Goal: Task Accomplishment & Management: Manage account settings

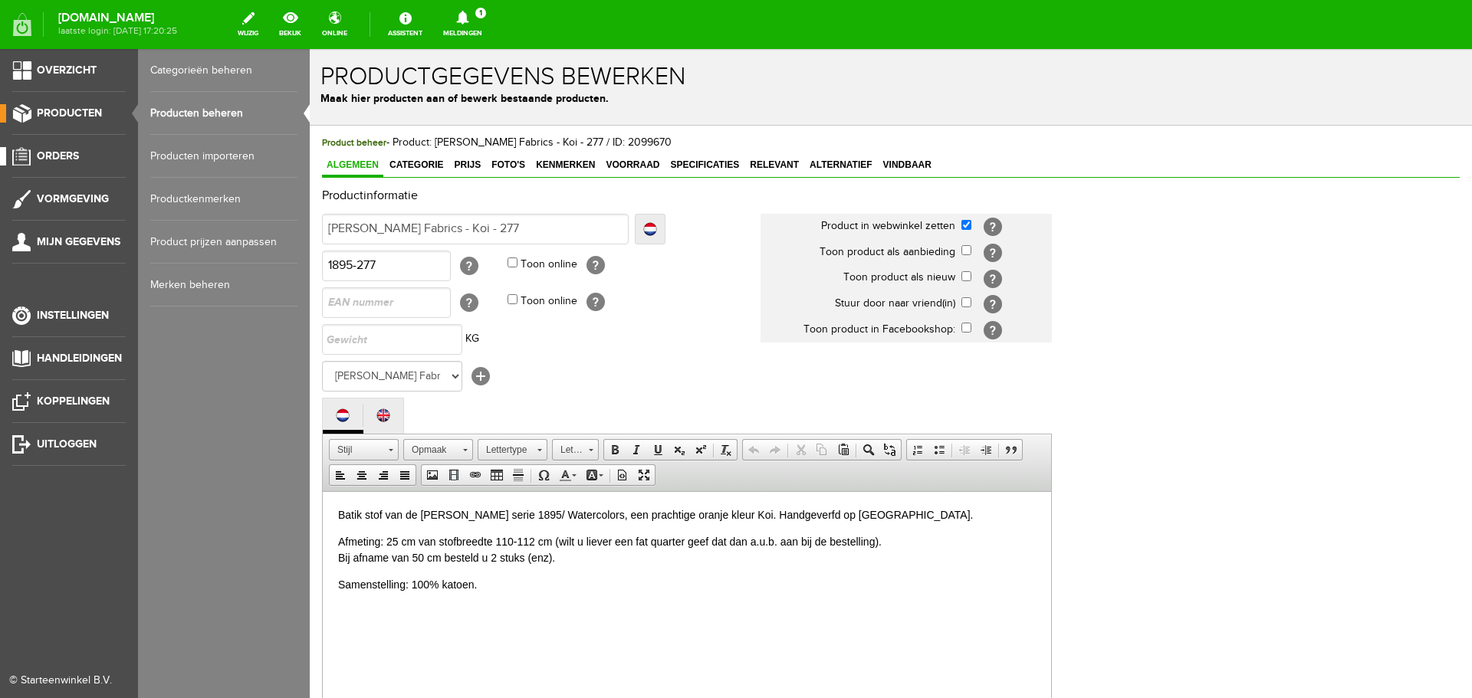
click at [59, 154] on span "Orders" at bounding box center [58, 155] width 42 height 13
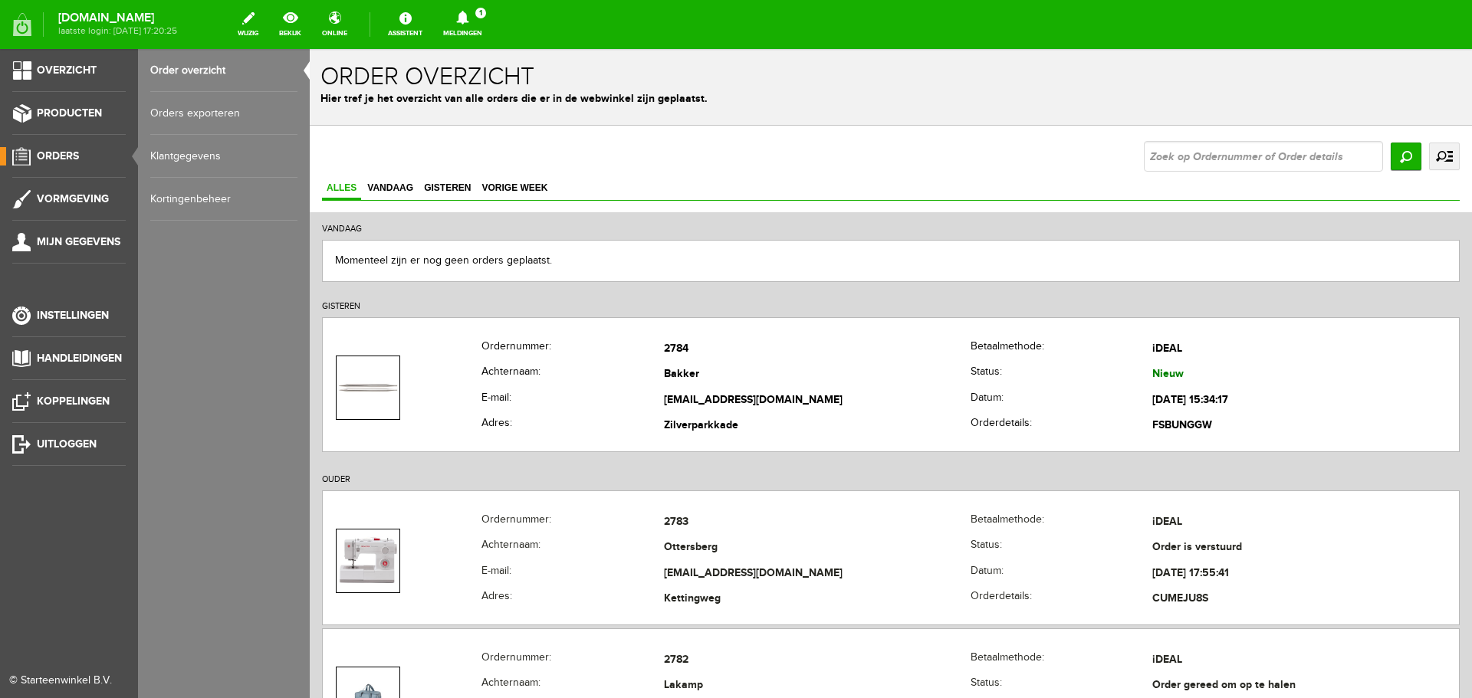
click at [177, 70] on link "Order overzicht" at bounding box center [223, 70] width 147 height 43
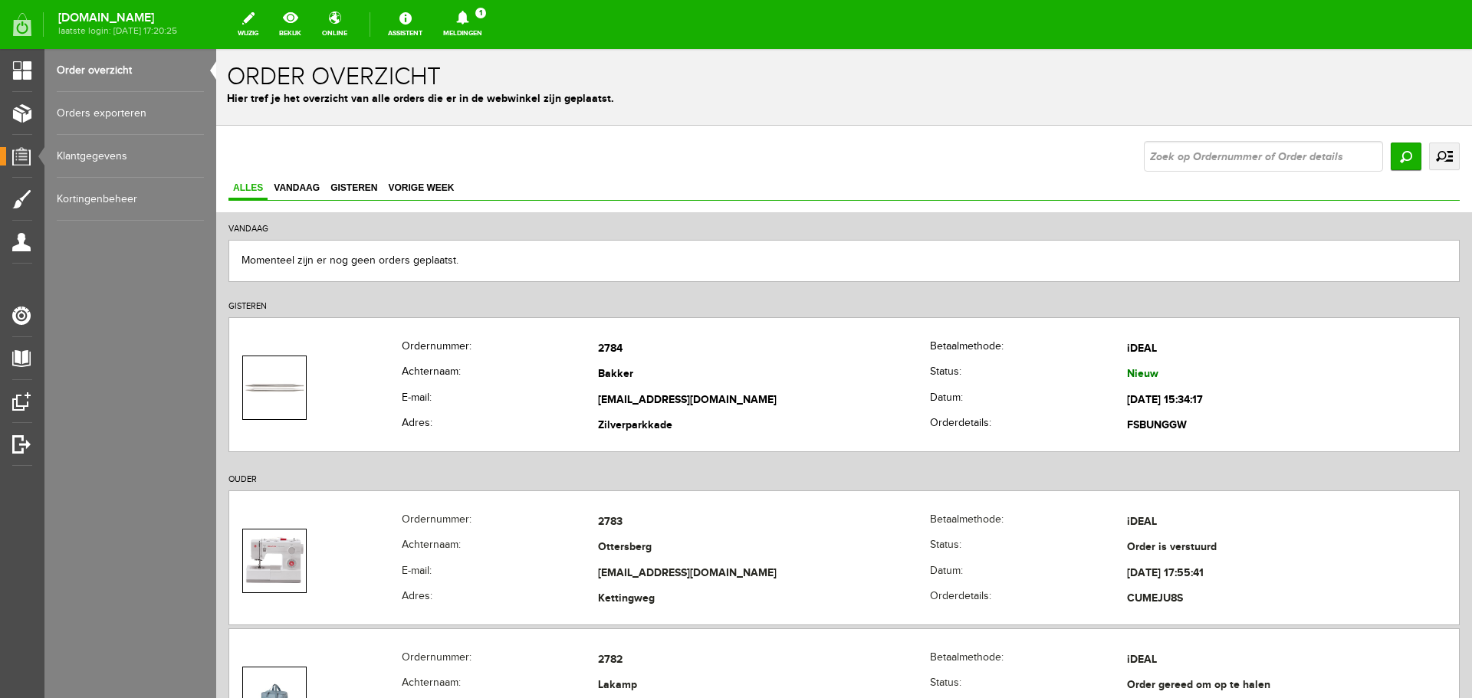
drag, startPoint x: 74, startPoint y: 69, endPoint x: 366, endPoint y: 72, distance: 292.1
click at [74, 69] on link "Order overzicht" at bounding box center [130, 70] width 147 height 43
click at [734, 150] on input "text" at bounding box center [1263, 156] width 239 height 31
type input "air"
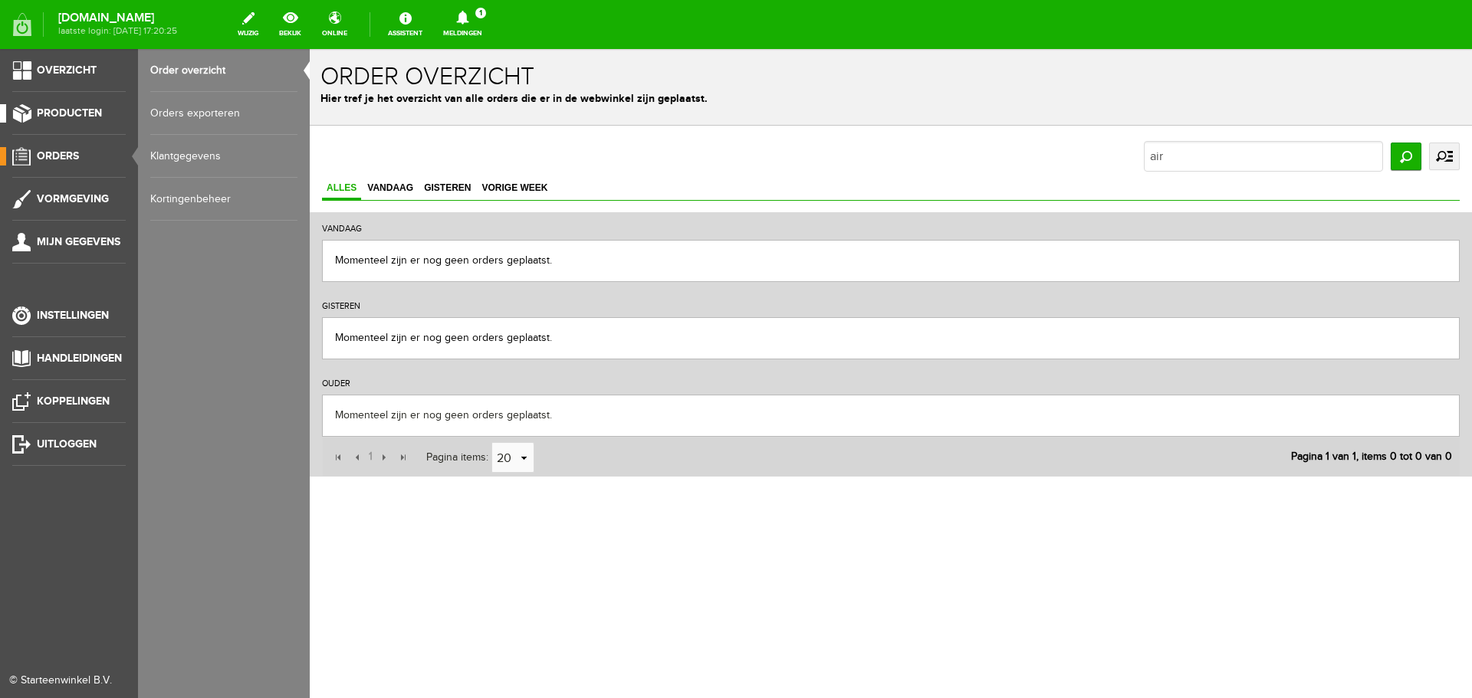
click at [50, 113] on span "Producten" at bounding box center [69, 113] width 65 height 13
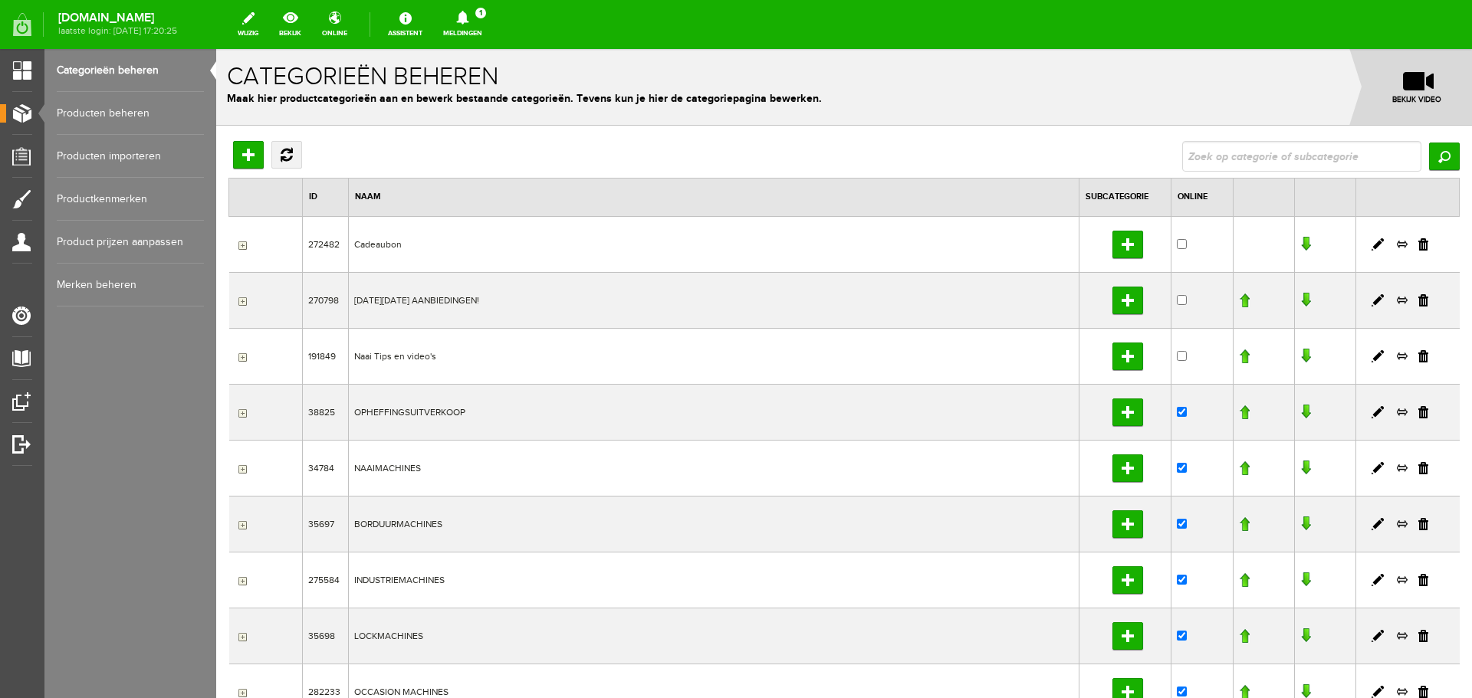
click at [95, 113] on link "Producten beheren" at bounding box center [130, 113] width 147 height 43
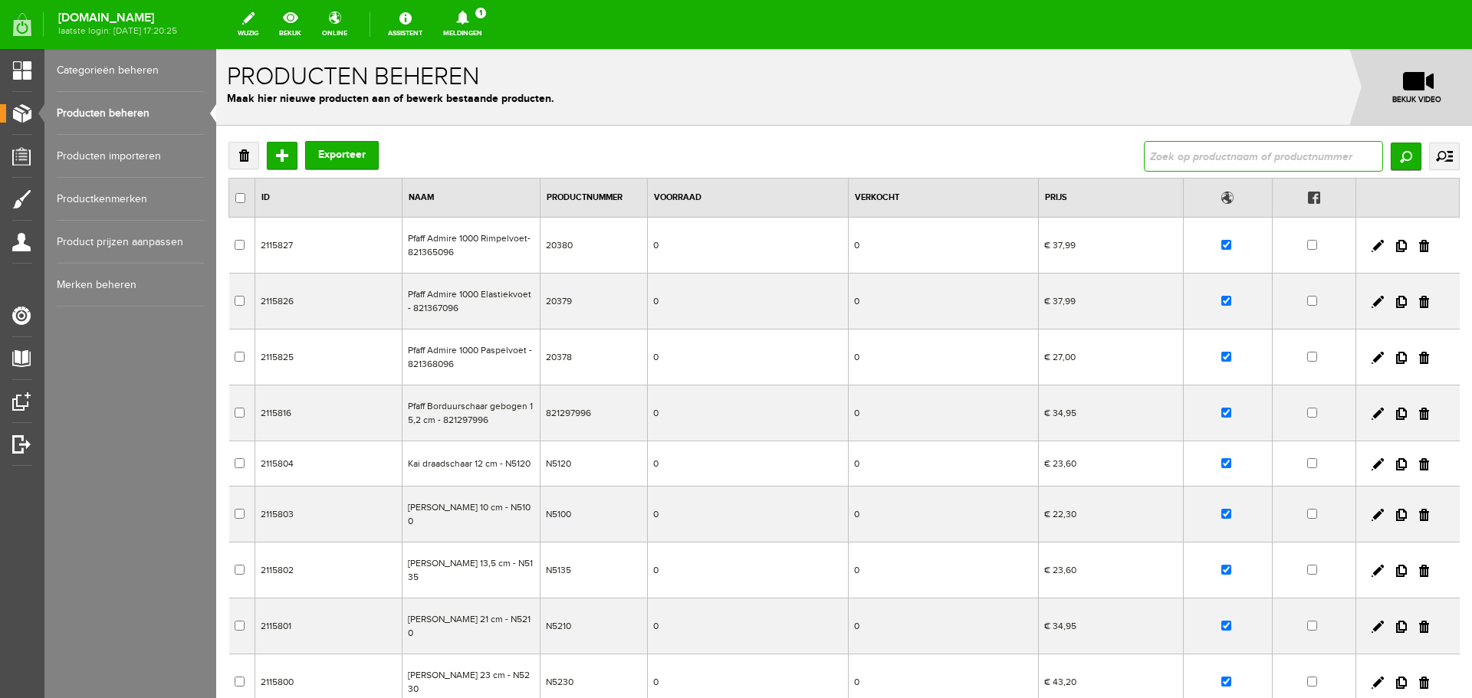
click at [734, 156] on input "text" at bounding box center [1263, 156] width 239 height 31
type input "air"
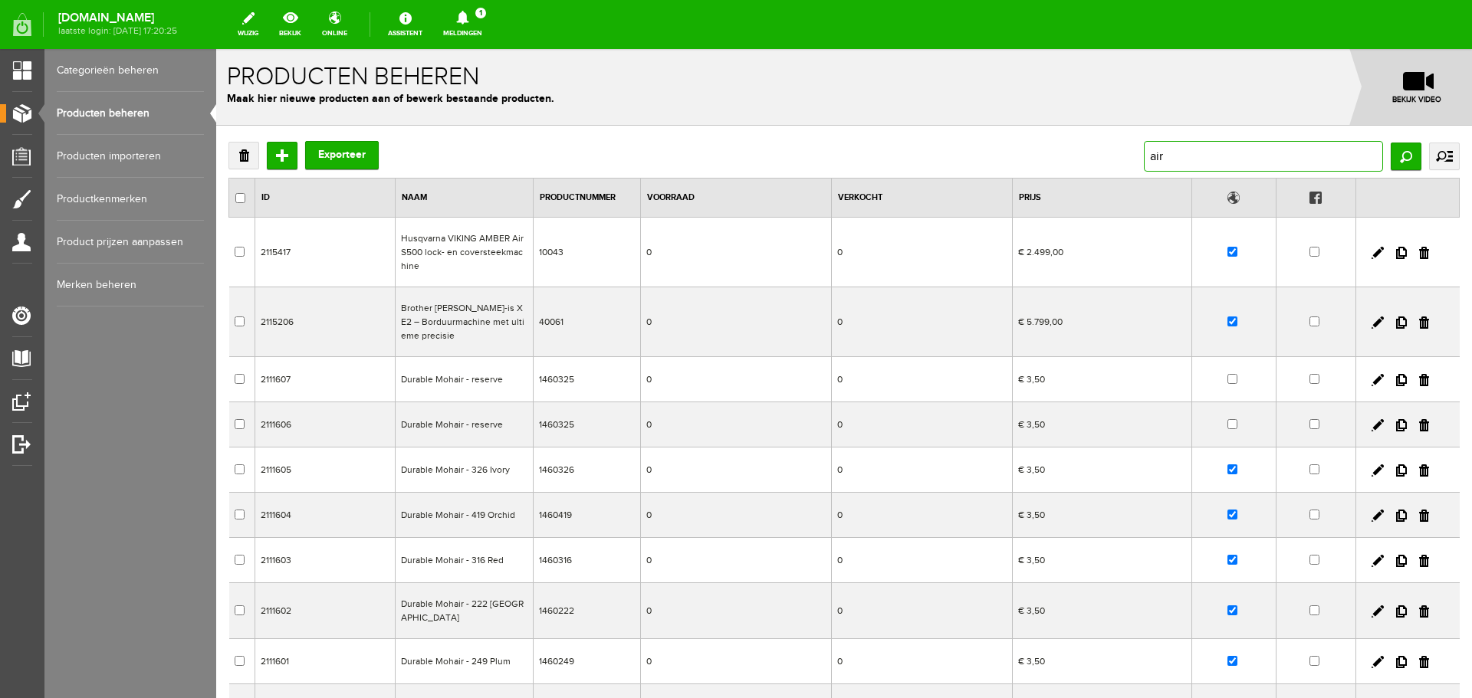
click at [734, 166] on input "air" at bounding box center [1263, 156] width 239 height 31
type input "janome air"
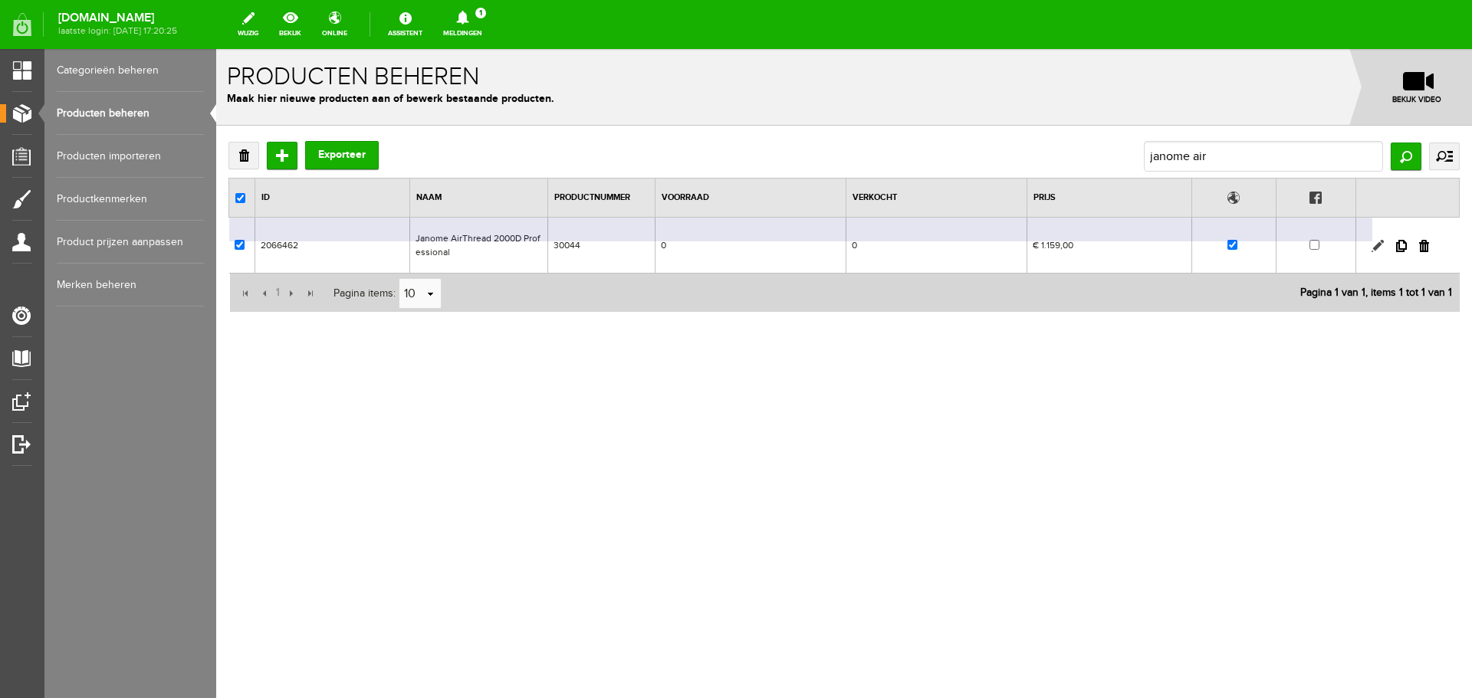
click at [734, 245] on link at bounding box center [1377, 246] width 12 height 12
checkbox input "true"
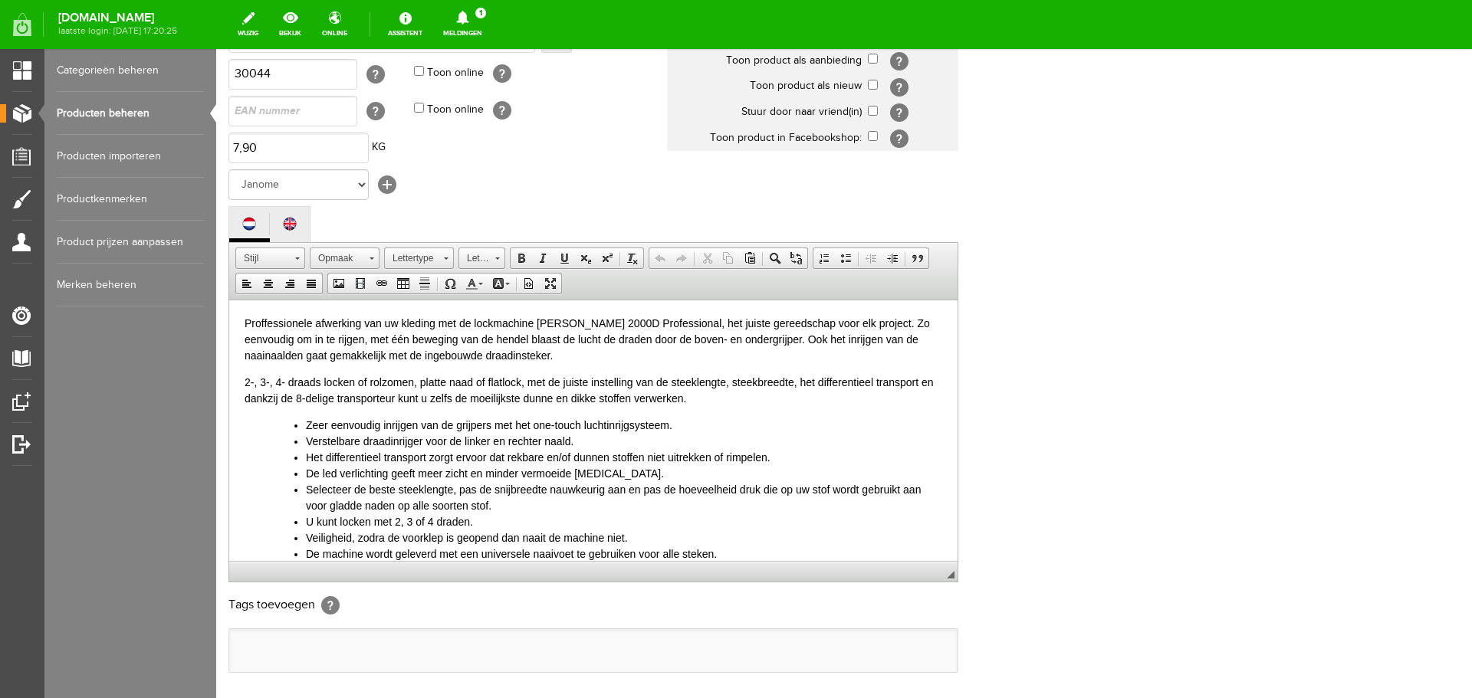
scroll to position [230, 0]
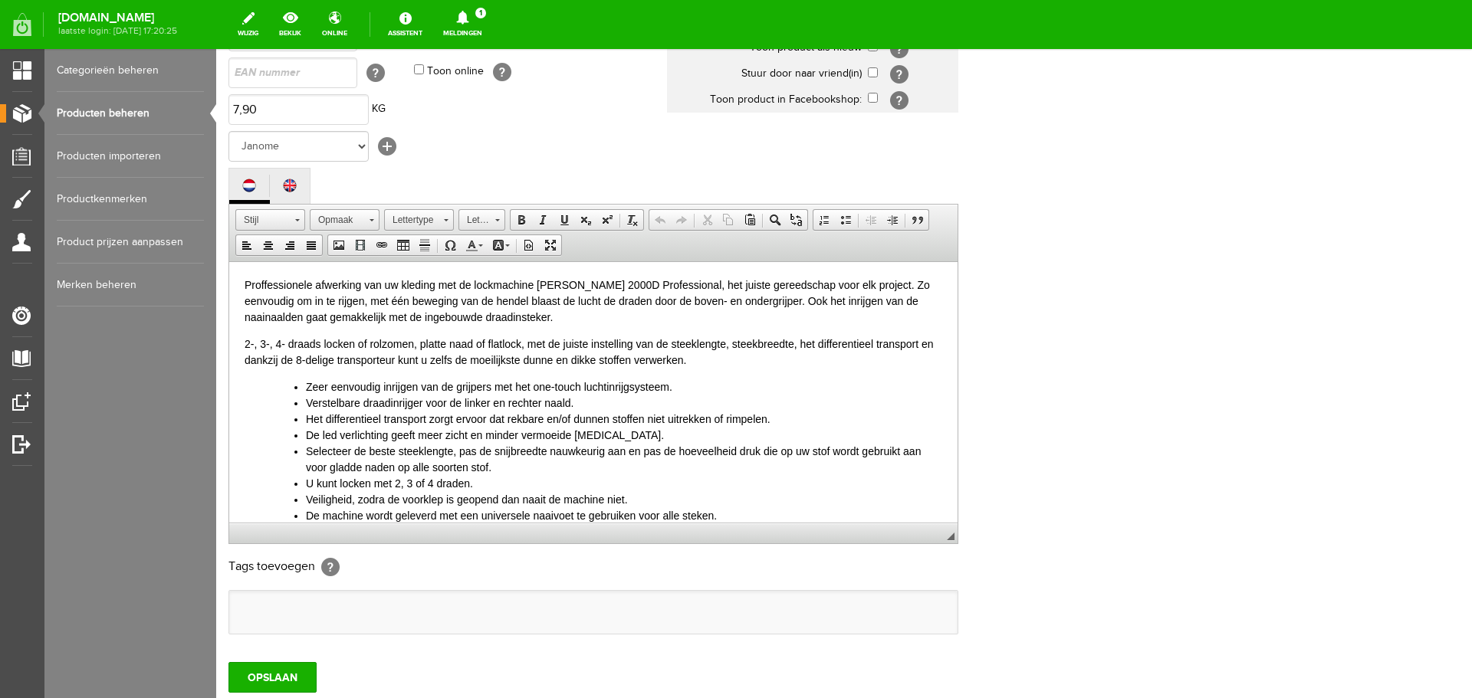
click at [395, 404] on li "Verstelbare draadinrijger voor de linker en rechter naald." at bounding box center [624, 403] width 636 height 16
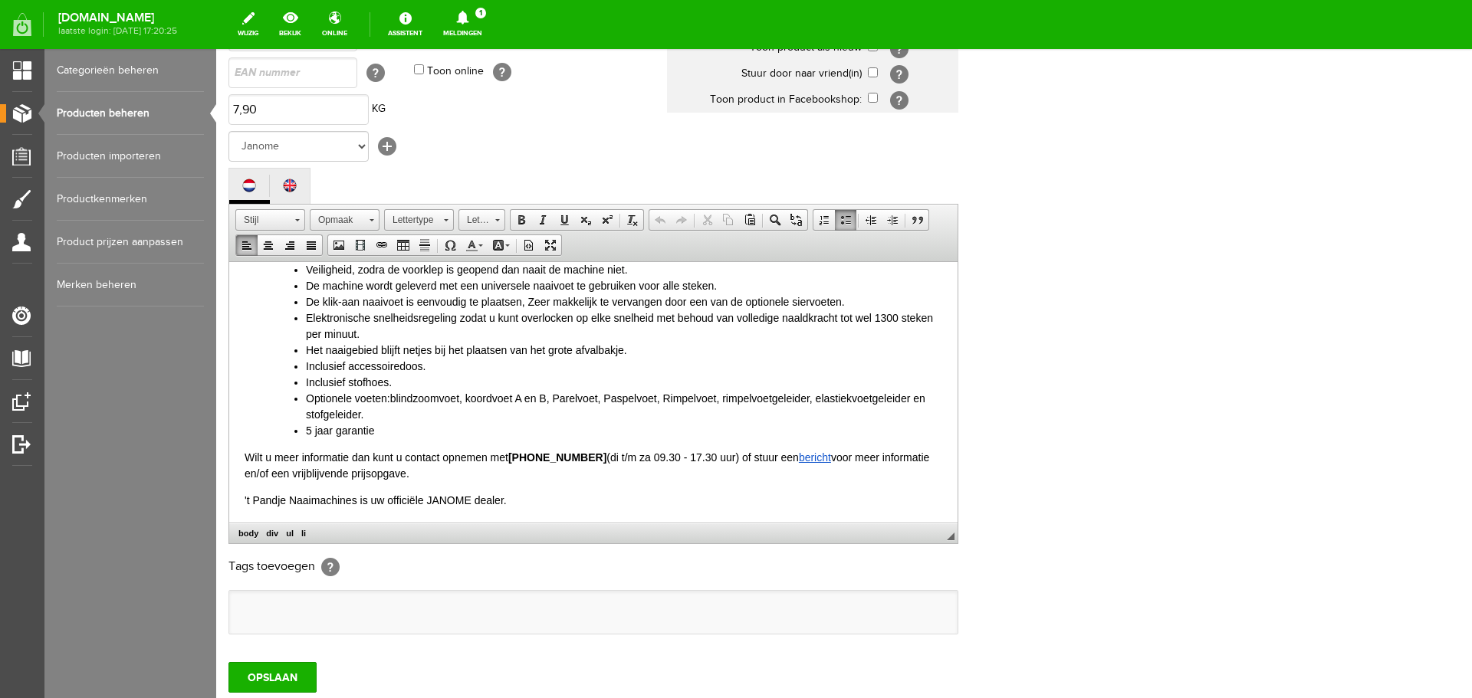
click at [408, 386] on li "Inclusief stofhoes." at bounding box center [624, 382] width 636 height 16
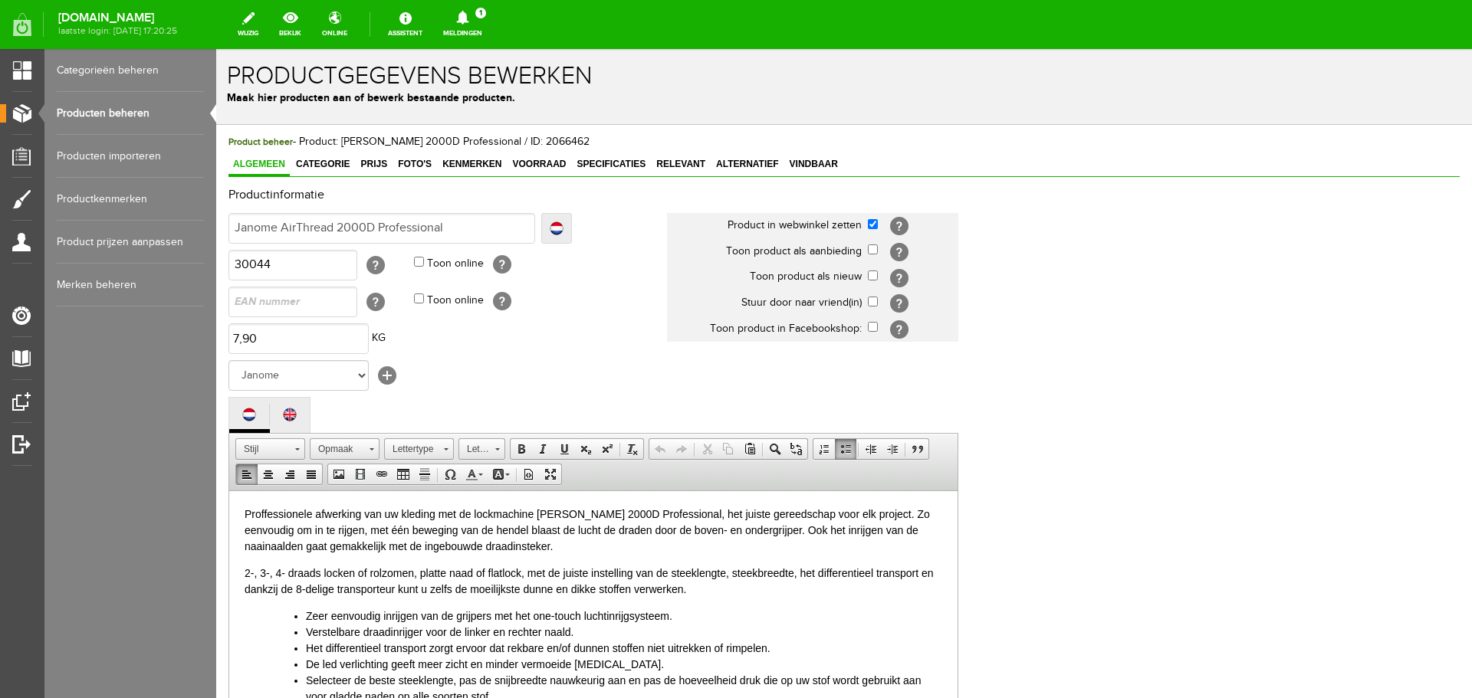
scroll to position [0, 0]
click at [543, 166] on span "Voorraad" at bounding box center [538, 164] width 63 height 11
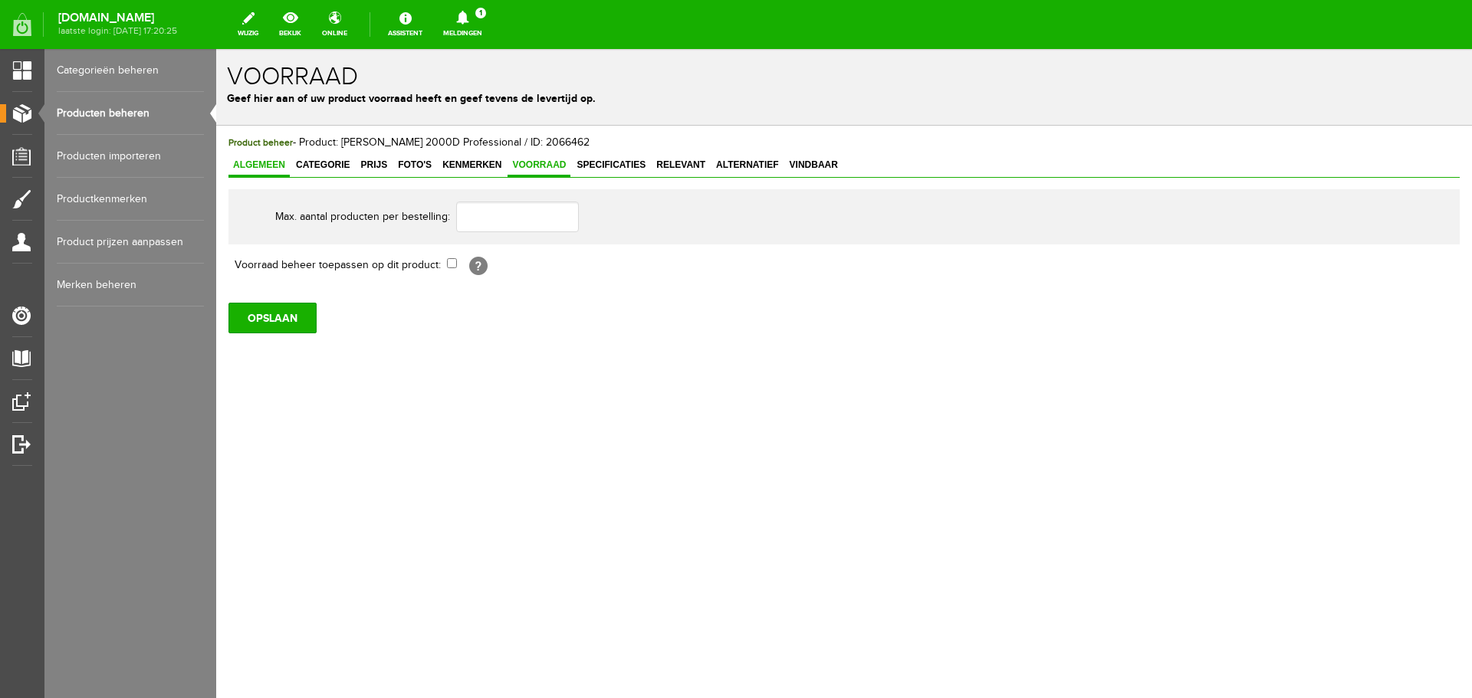
click at [251, 160] on span "Algemeen" at bounding box center [258, 164] width 61 height 11
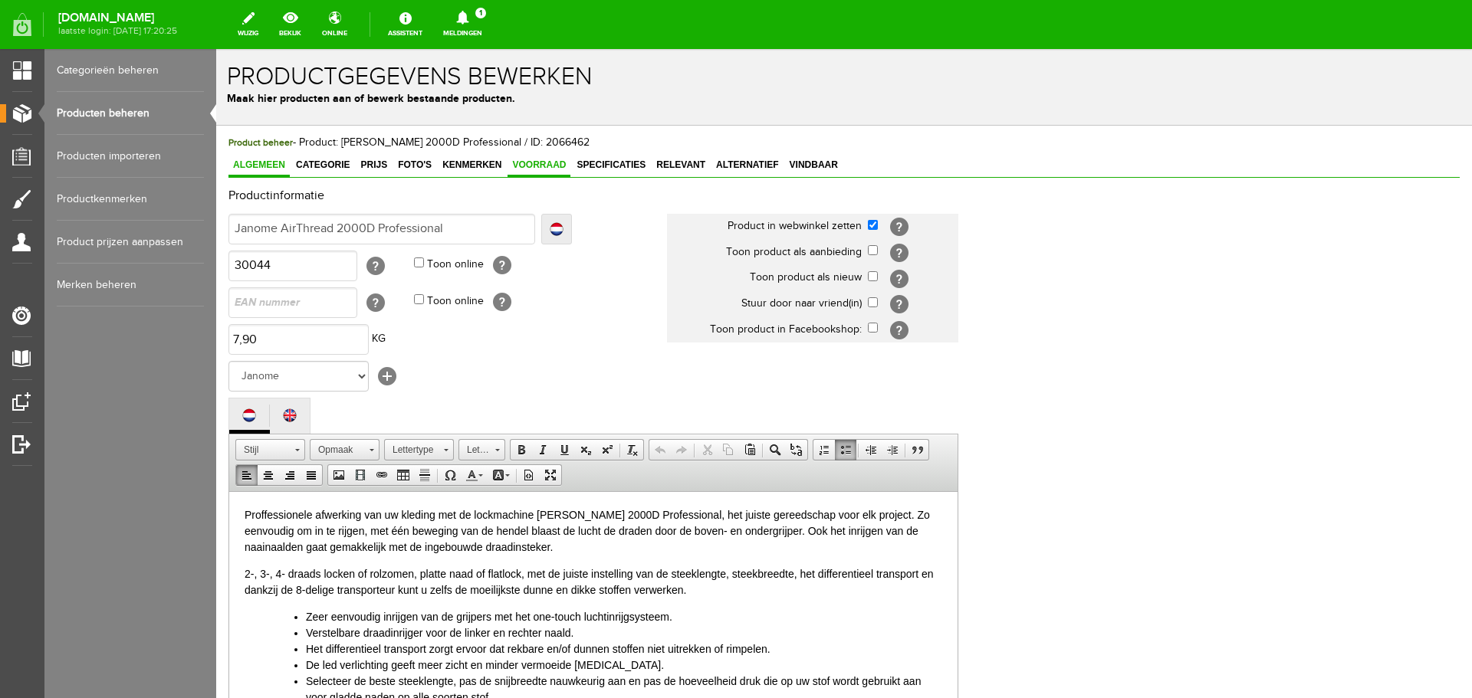
click at [543, 162] on span "Voorraad" at bounding box center [538, 164] width 63 height 11
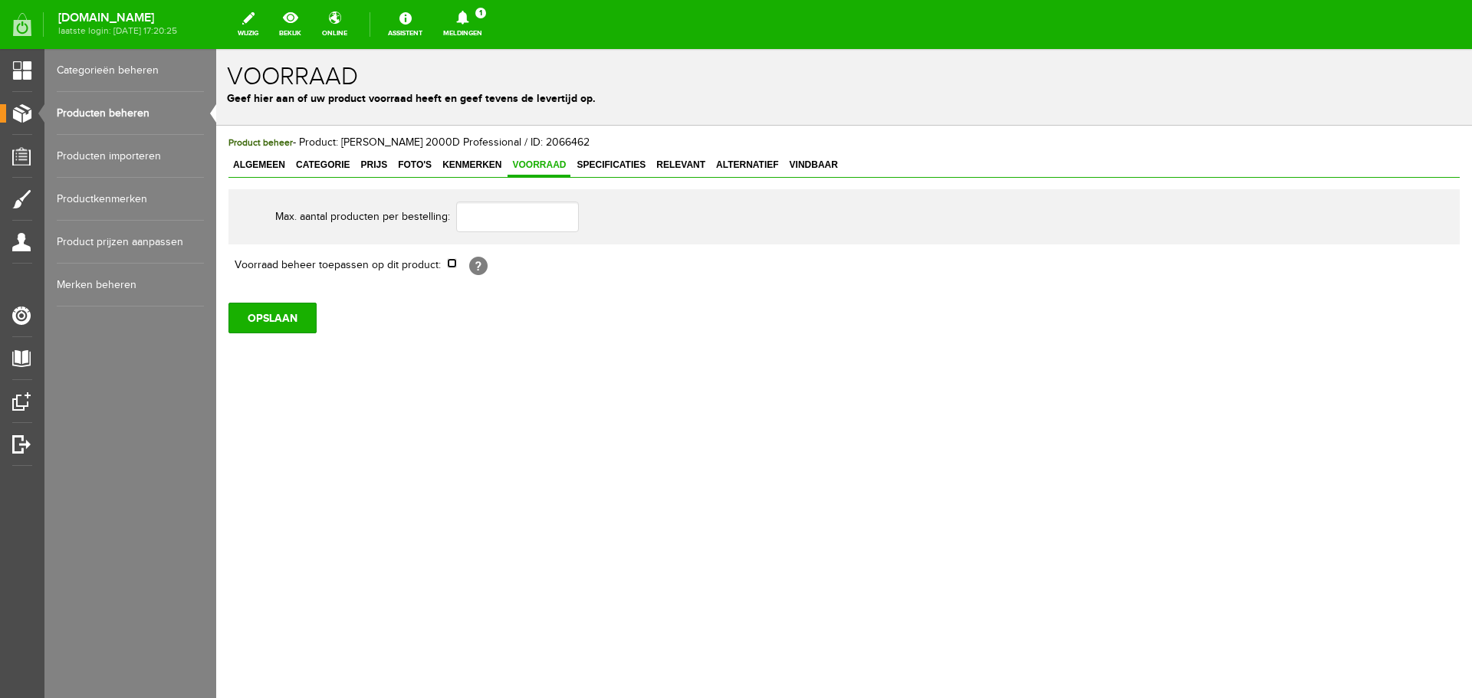
click at [451, 268] on input "checkbox" at bounding box center [452, 263] width 10 height 10
checkbox input "true"
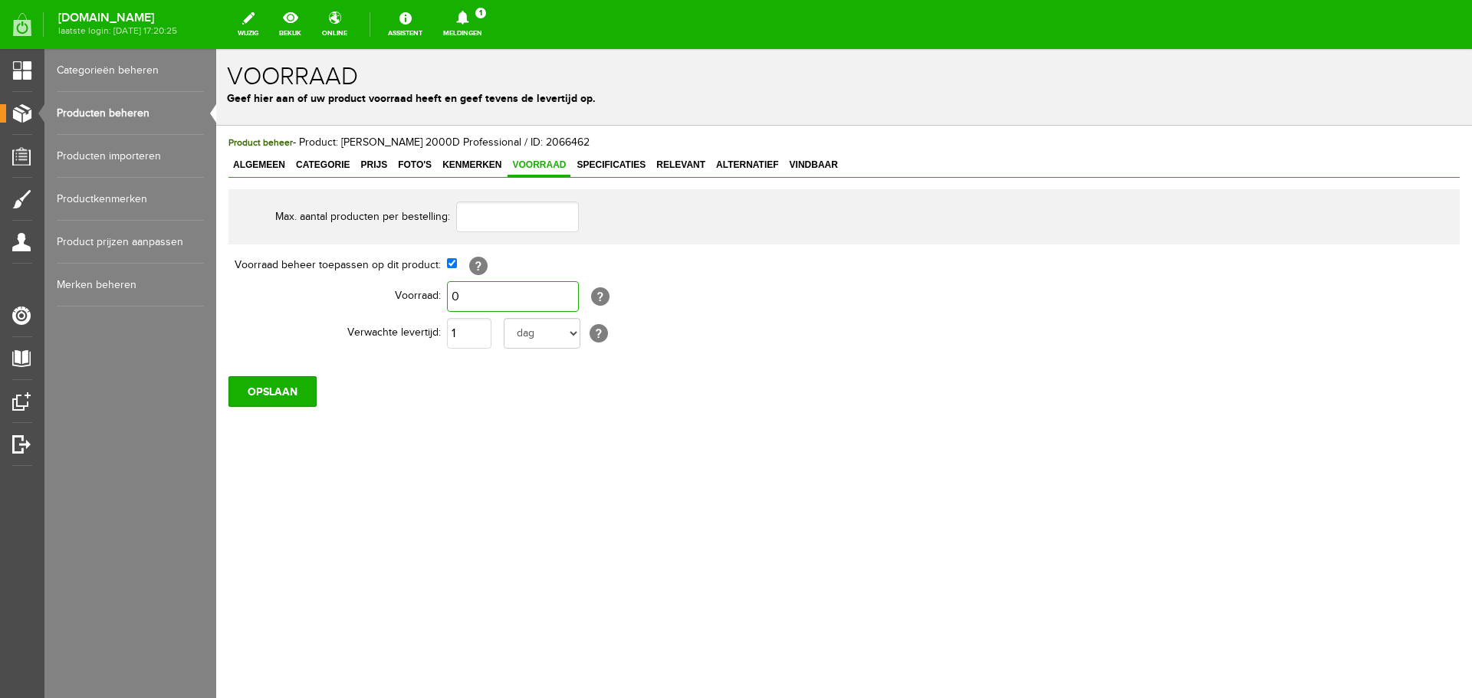
click at [470, 304] on input "0" at bounding box center [513, 296] width 132 height 31
type input "1"
click at [293, 401] on input "OPSLAAN" at bounding box center [272, 391] width 88 height 31
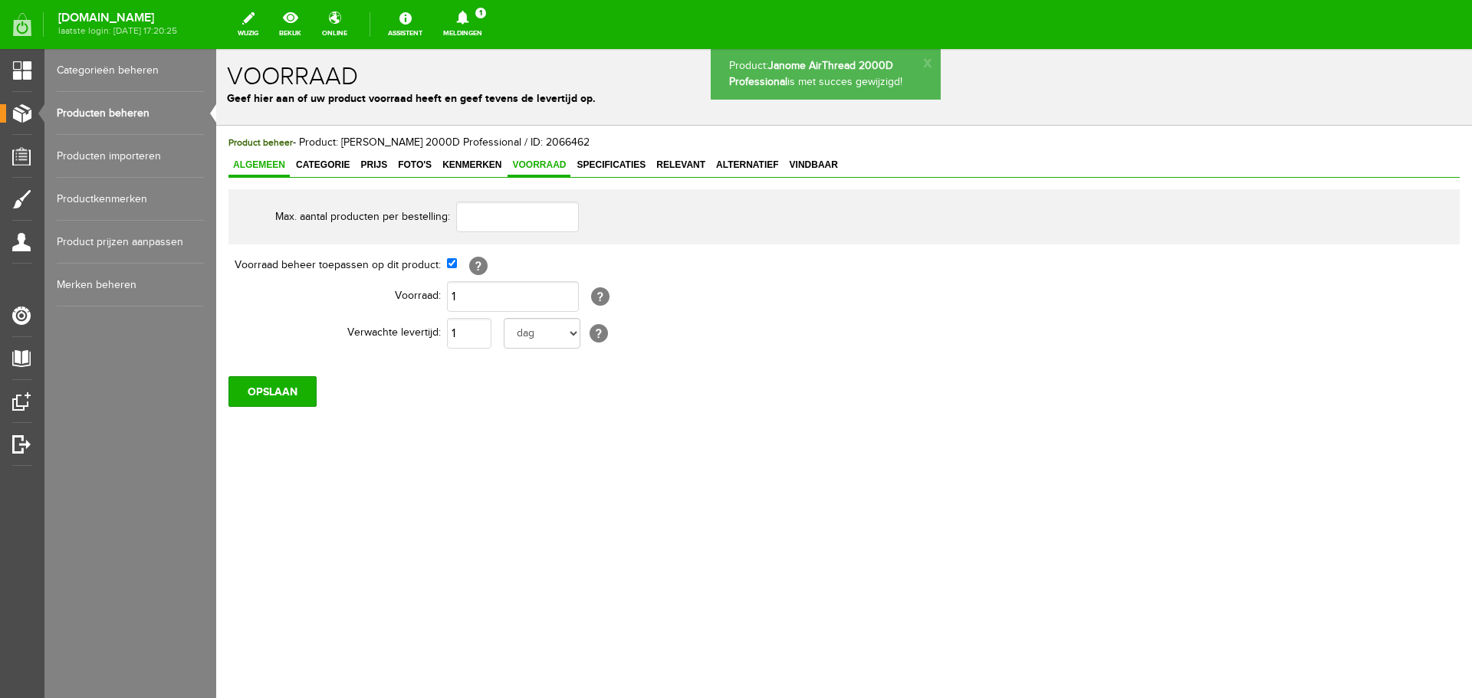
click at [253, 162] on span "Algemeen" at bounding box center [258, 164] width 61 height 11
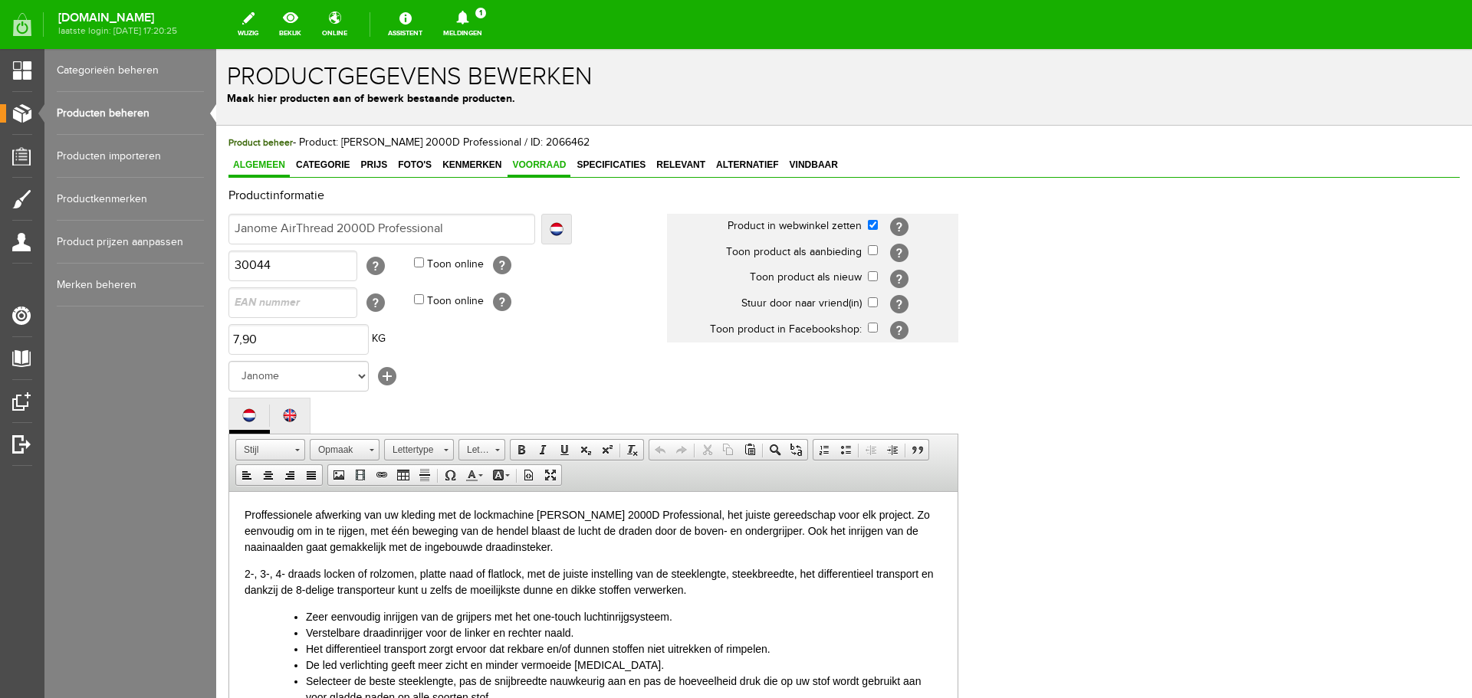
click at [533, 162] on span "Voorraad" at bounding box center [538, 164] width 63 height 11
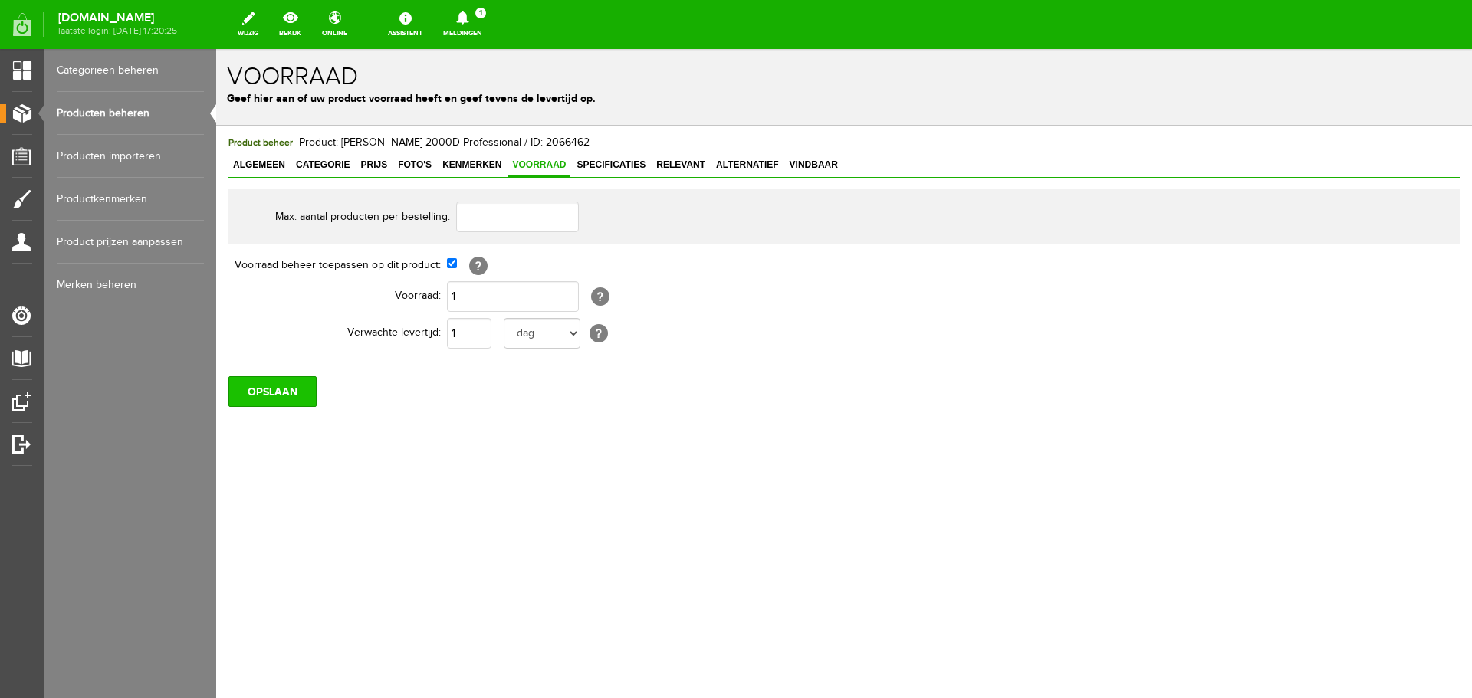
click at [295, 390] on input "OPSLAAN" at bounding box center [272, 391] width 88 height 31
click at [259, 166] on span "Algemeen" at bounding box center [258, 164] width 61 height 11
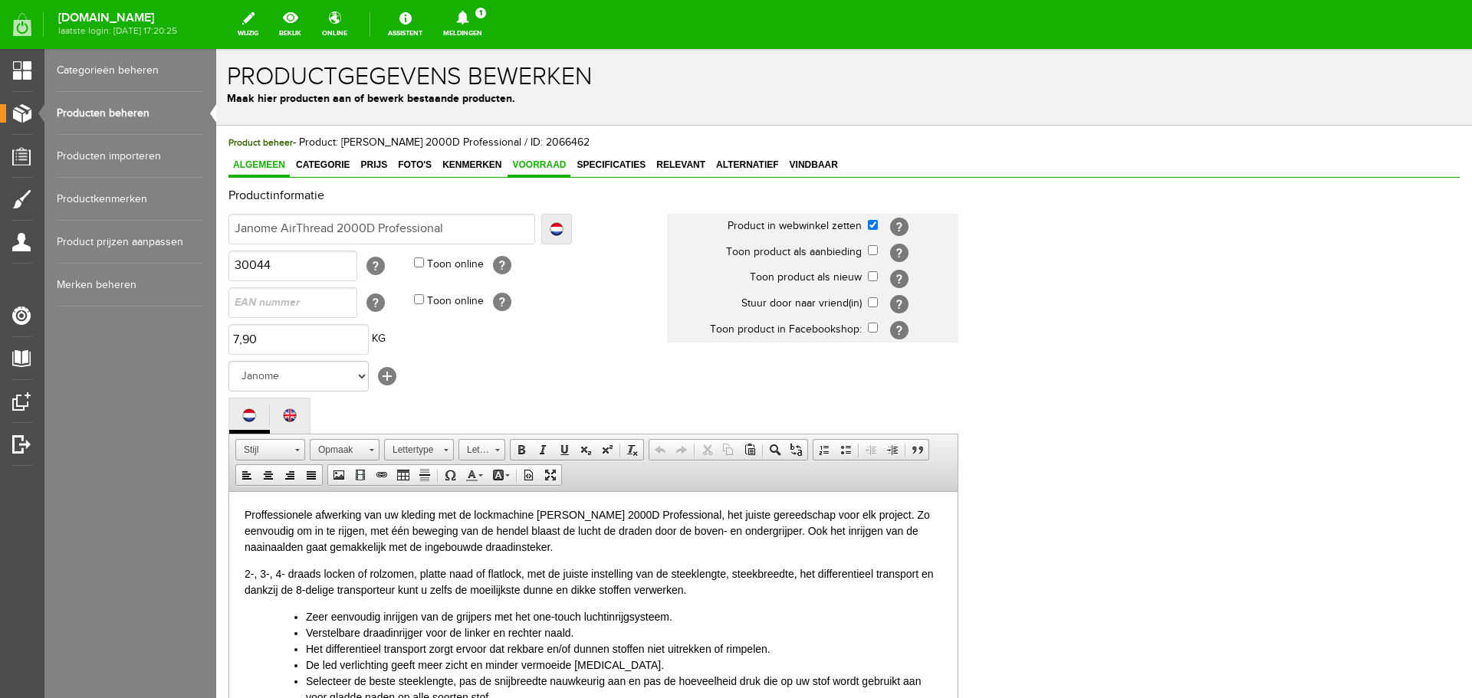
click at [533, 163] on span "Voorraad" at bounding box center [538, 164] width 63 height 11
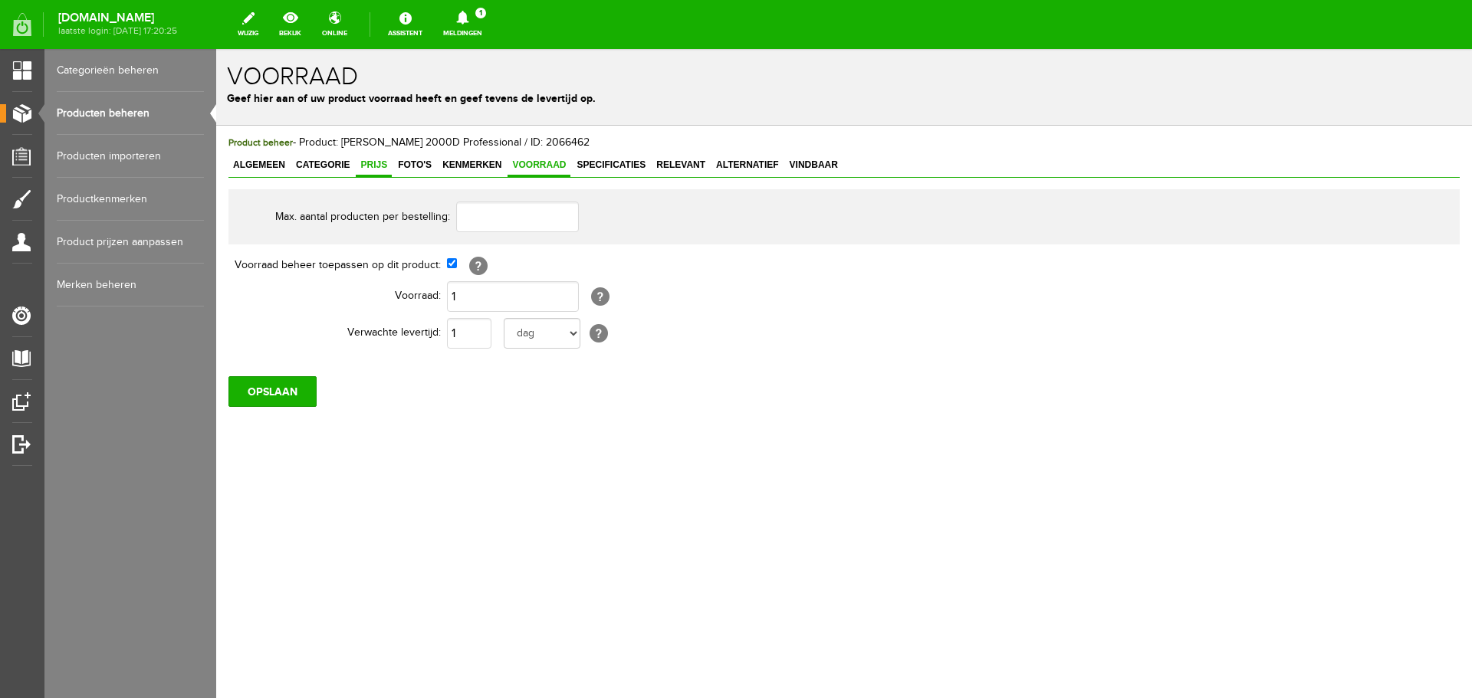
click at [371, 161] on span "Prijs" at bounding box center [374, 164] width 36 height 11
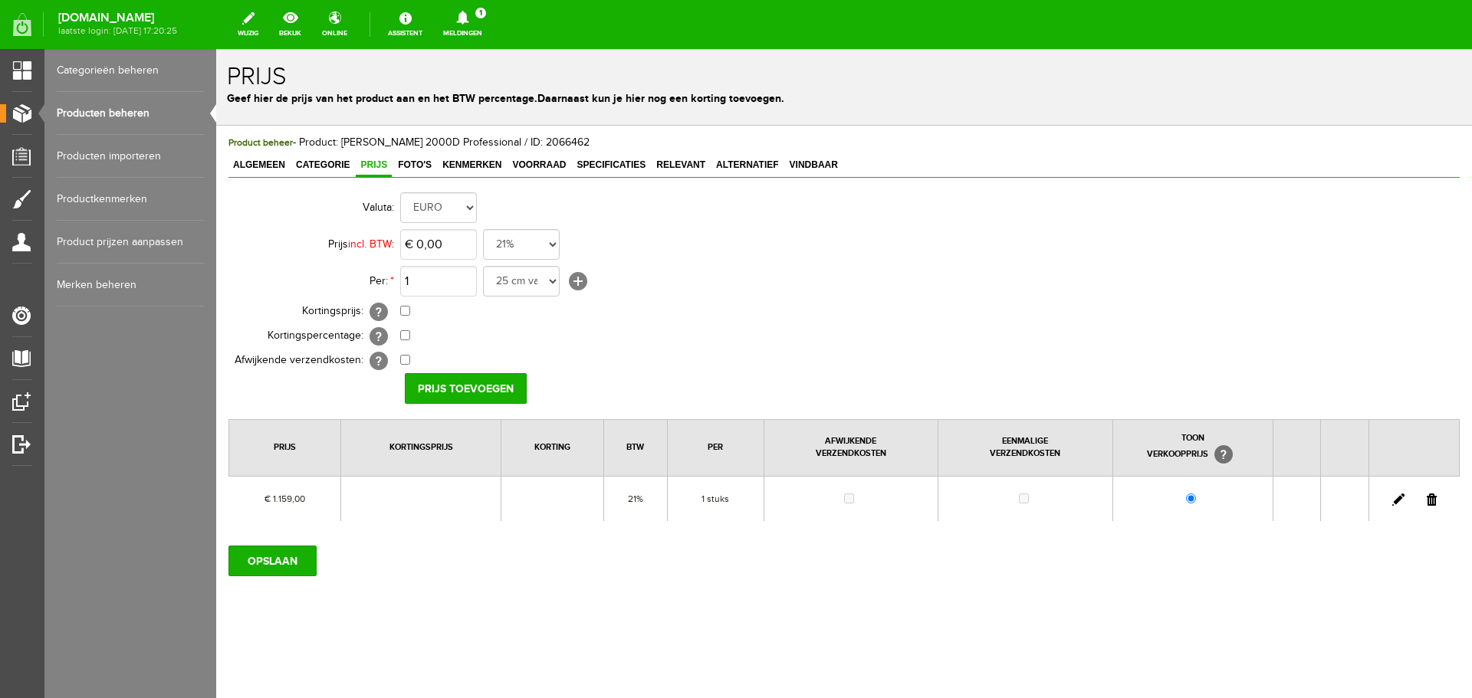
click at [734, 498] on link at bounding box center [1398, 500] width 12 height 12
click at [408, 313] on input "checkbox" at bounding box center [405, 311] width 10 height 10
checkbox input "true"
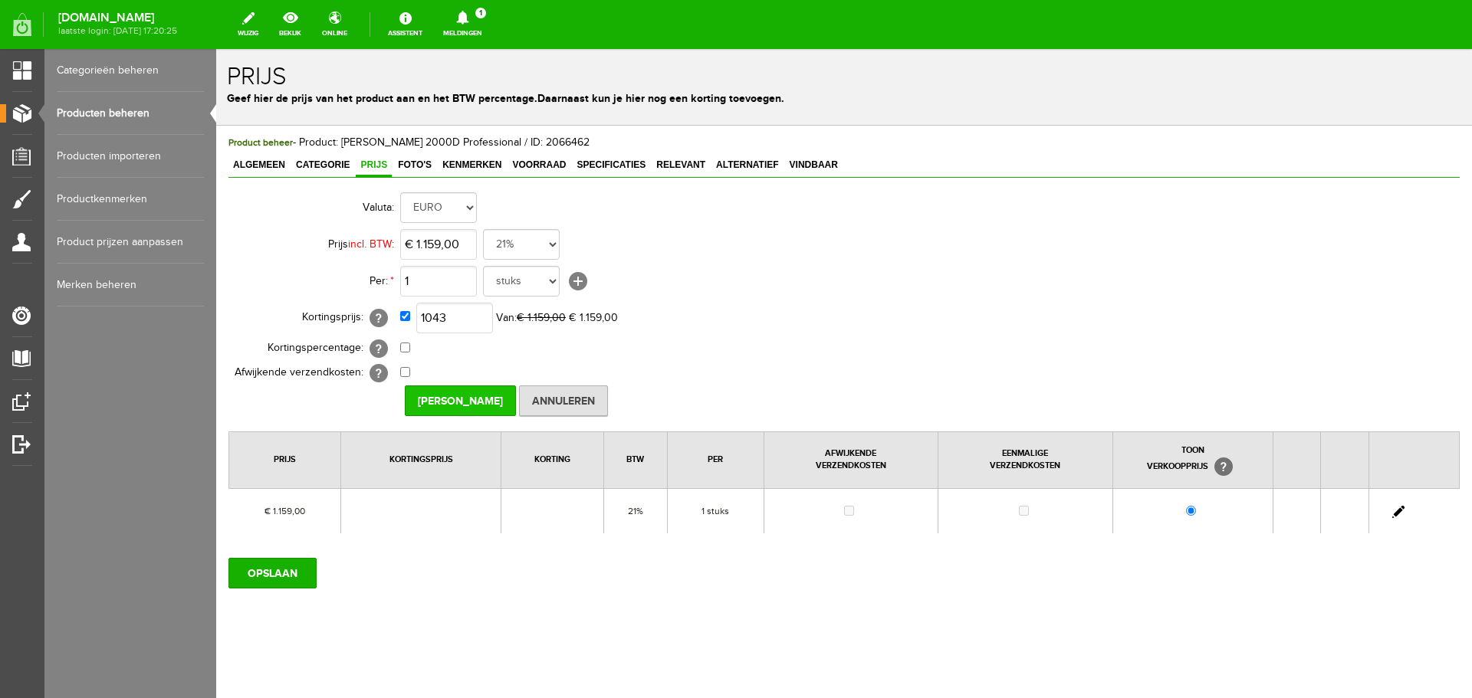
type input "€ 1.043,00"
click at [460, 397] on input "[PERSON_NAME]" at bounding box center [460, 401] width 111 height 31
click at [286, 577] on input "OPSLAAN" at bounding box center [272, 573] width 88 height 31
click at [251, 576] on input "OPSLAAN" at bounding box center [272, 573] width 88 height 31
click at [268, 573] on input "OPSLAAN" at bounding box center [272, 573] width 88 height 31
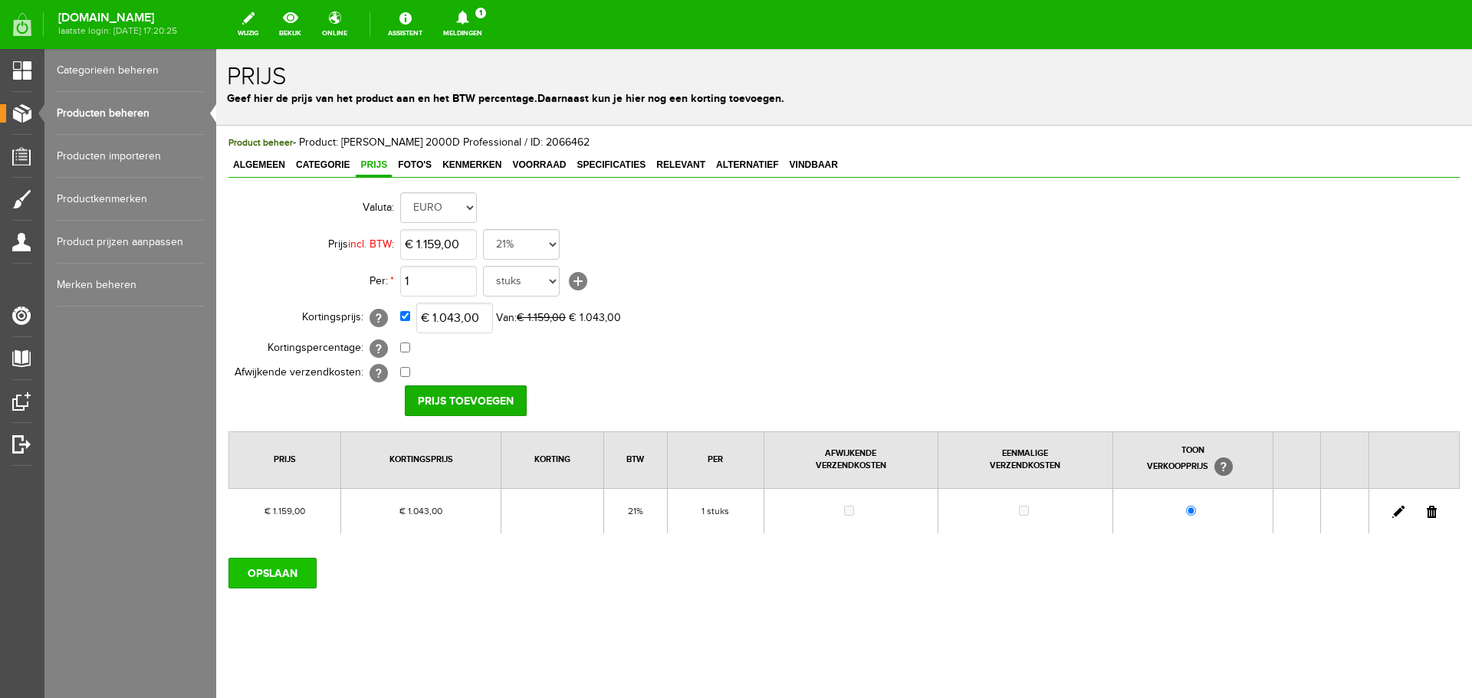
click at [279, 570] on input "OPSLAAN" at bounding box center [272, 573] width 88 height 31
click at [264, 572] on input "OPSLAAN" at bounding box center [272, 573] width 88 height 31
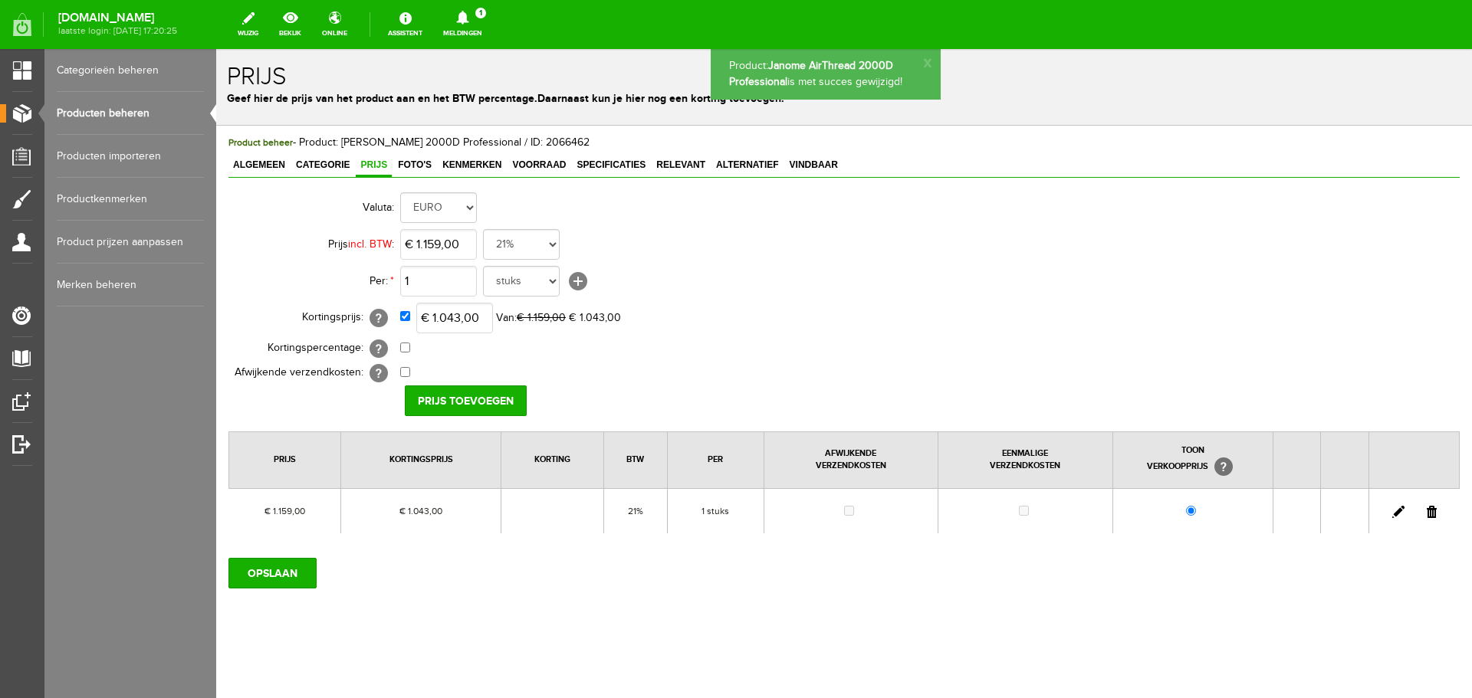
click at [87, 112] on link "Producten beheren" at bounding box center [130, 113] width 147 height 43
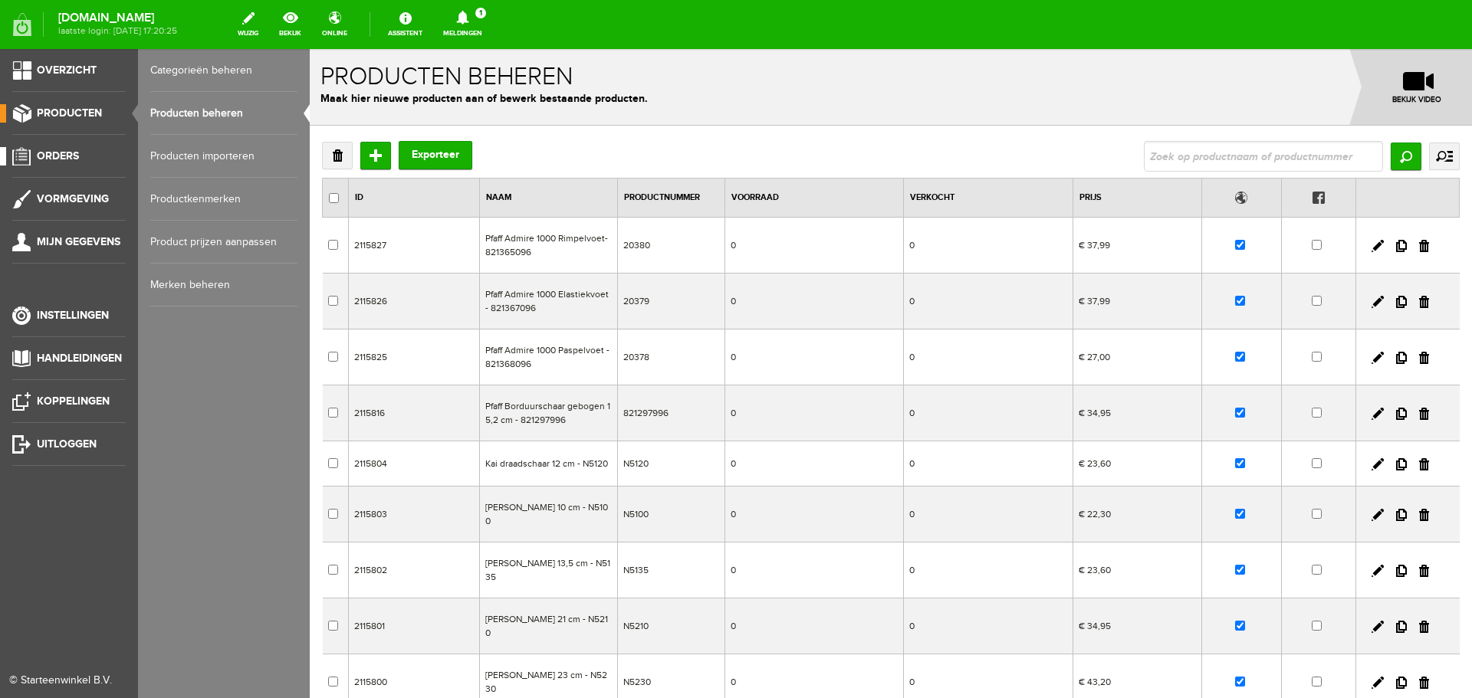
click at [54, 152] on span "Orders" at bounding box center [58, 155] width 42 height 13
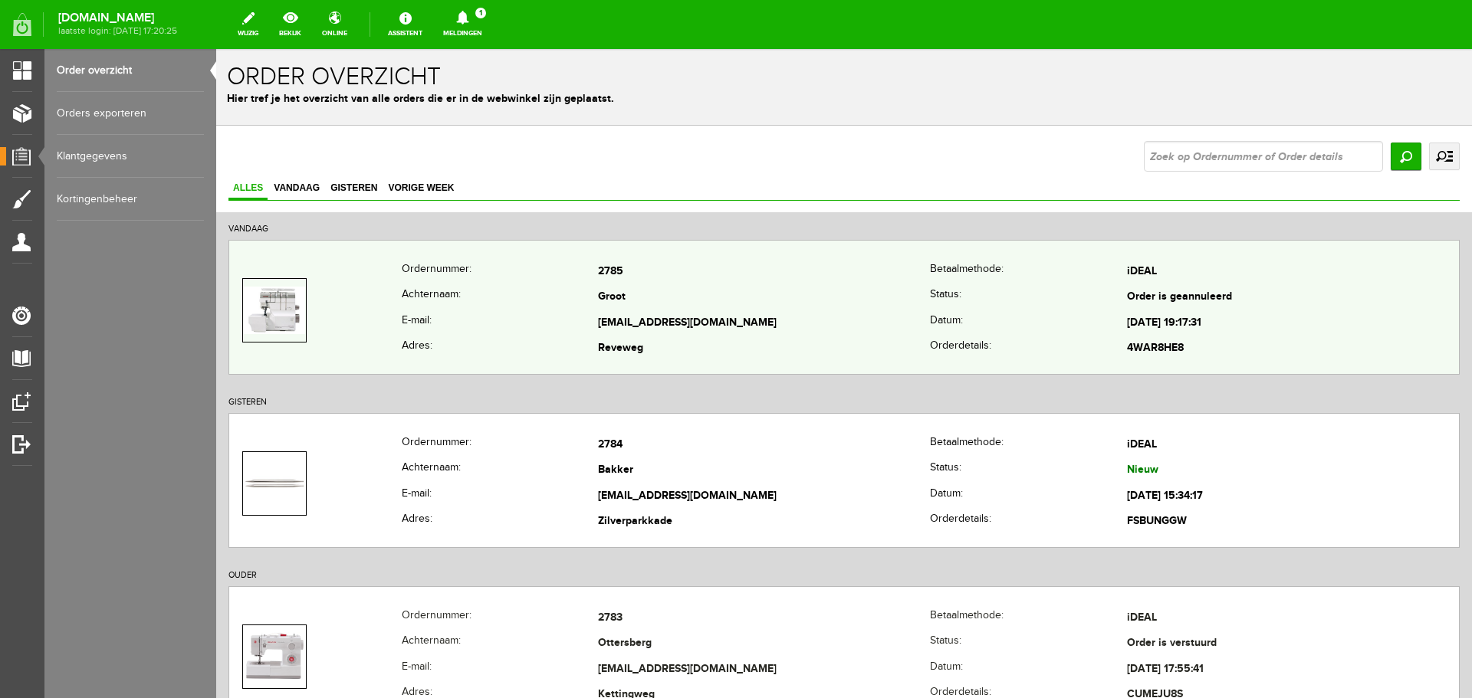
click at [734, 299] on td "Groot" at bounding box center [764, 298] width 332 height 26
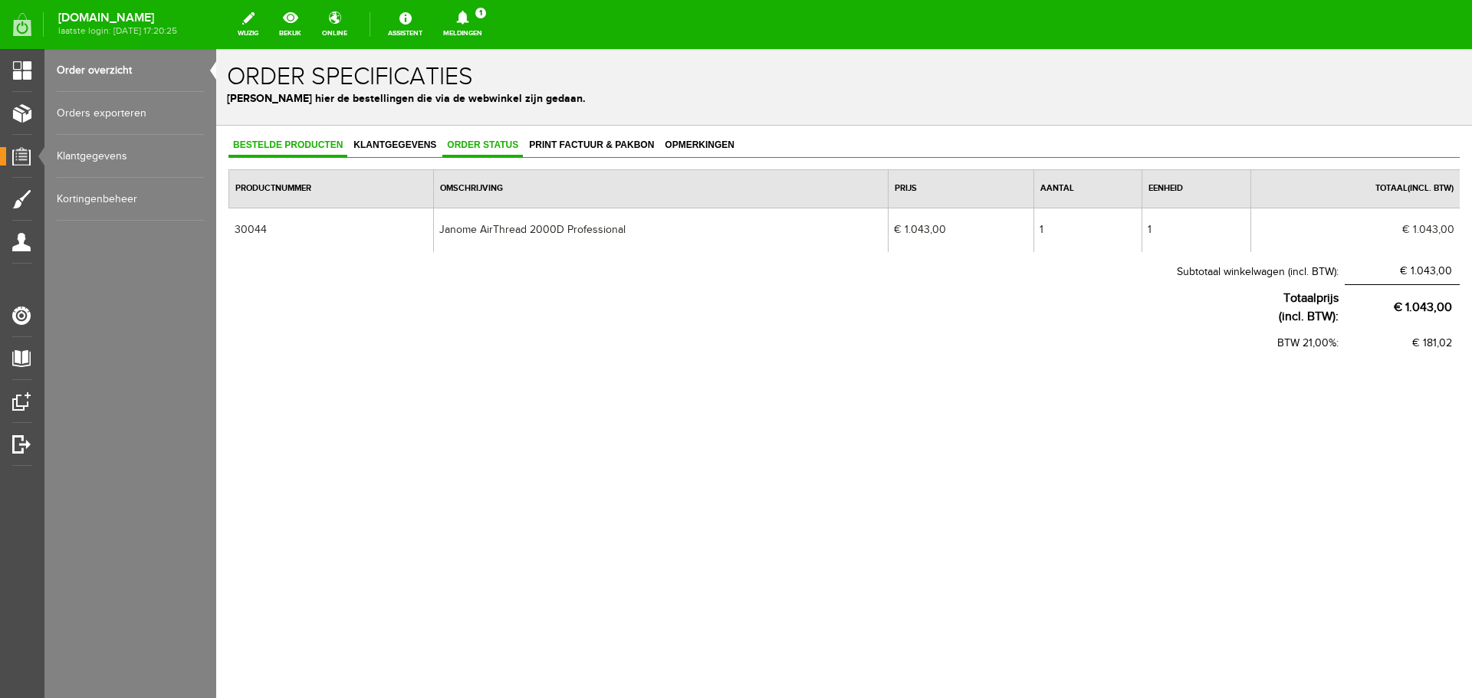
click at [488, 149] on span "Order status" at bounding box center [482, 145] width 80 height 11
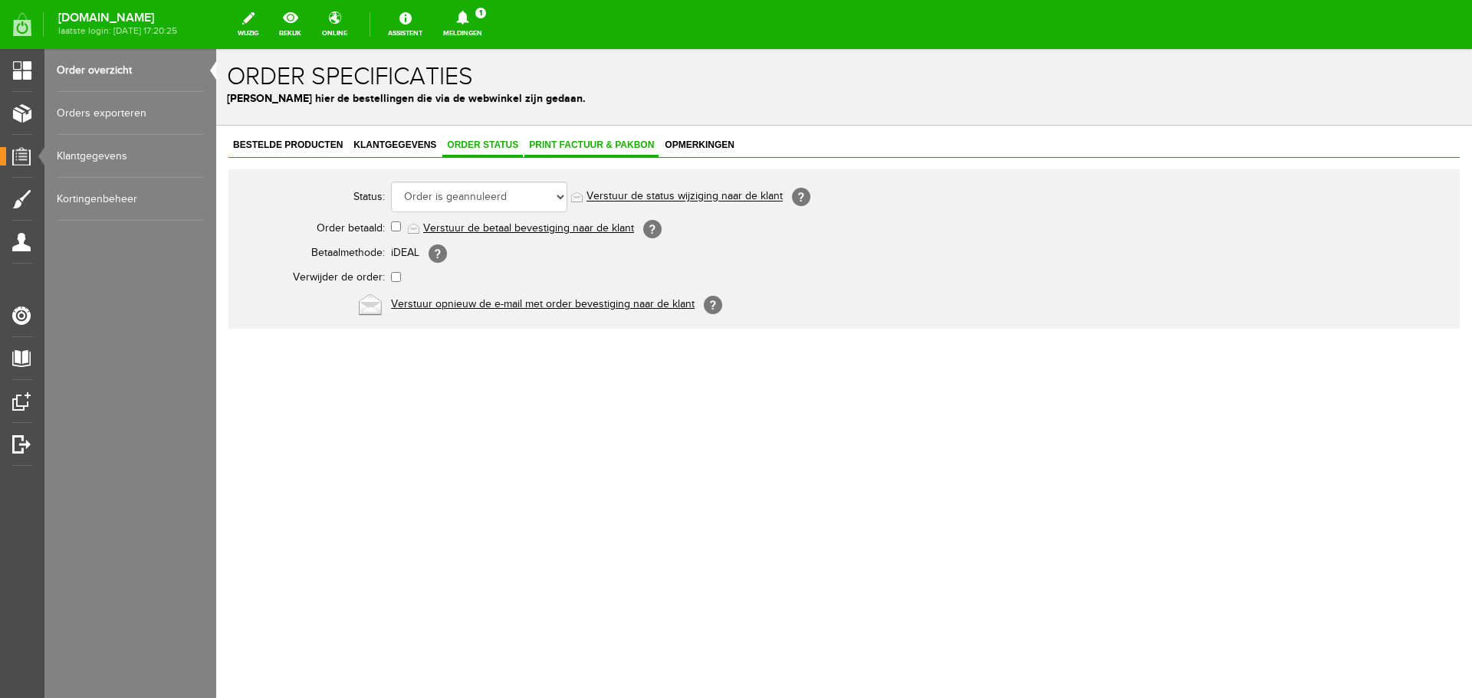
click at [576, 144] on span "Print factuur & pakbon" at bounding box center [591, 145] width 134 height 11
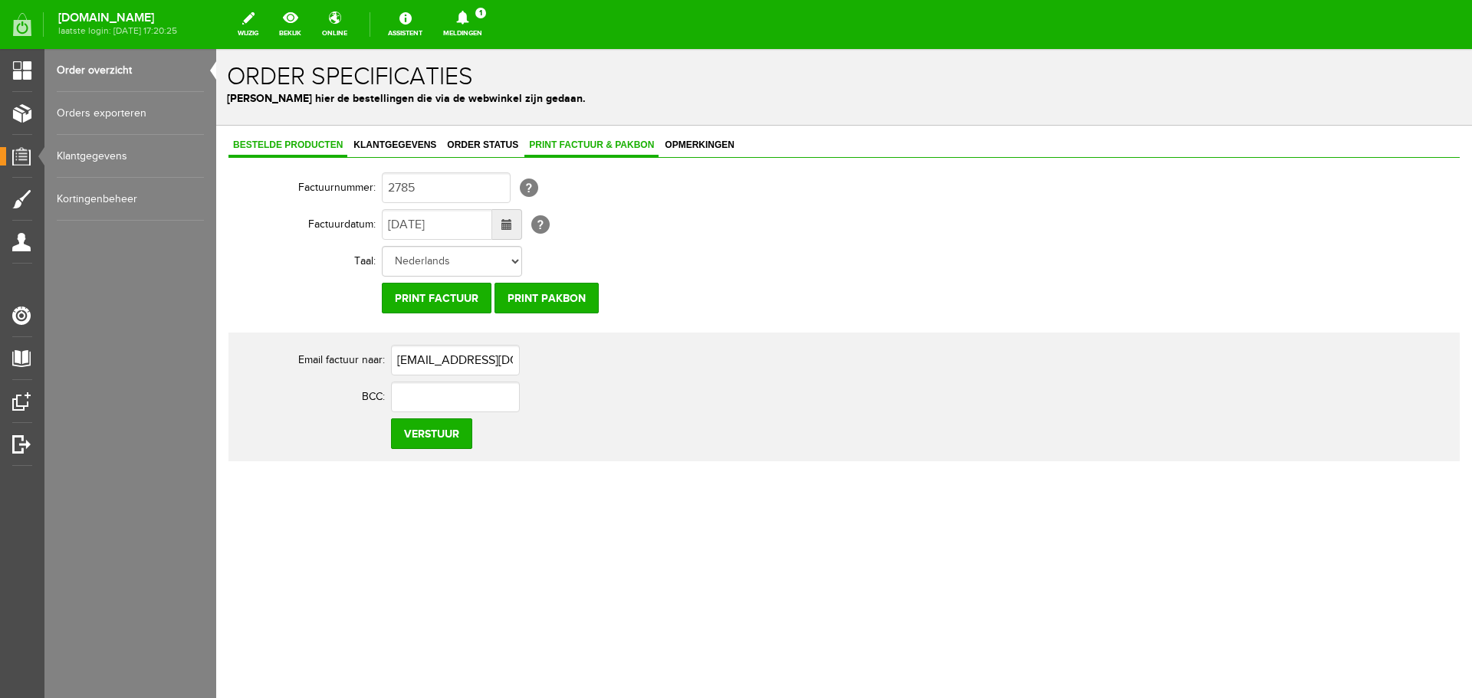
click at [294, 146] on span "Bestelde producten" at bounding box center [287, 145] width 119 height 11
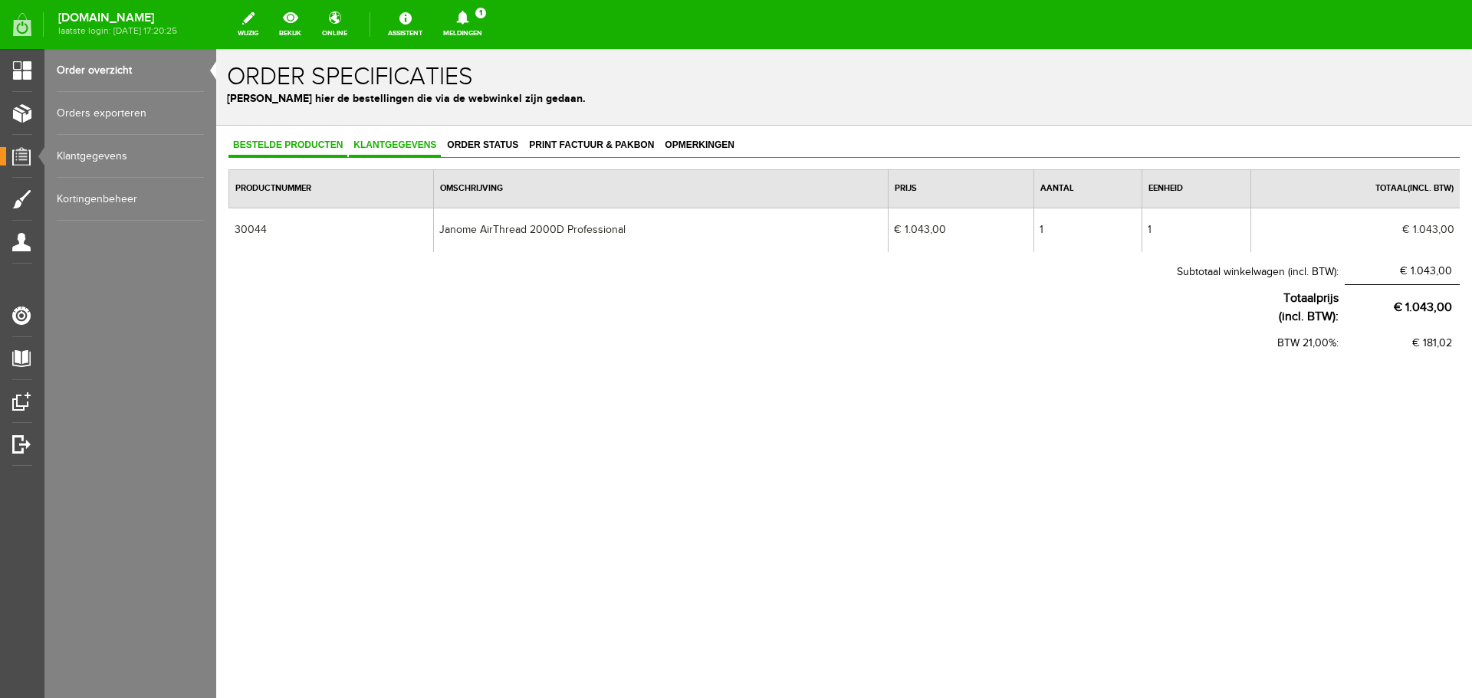
click at [398, 144] on span "Klantgegevens" at bounding box center [395, 145] width 92 height 11
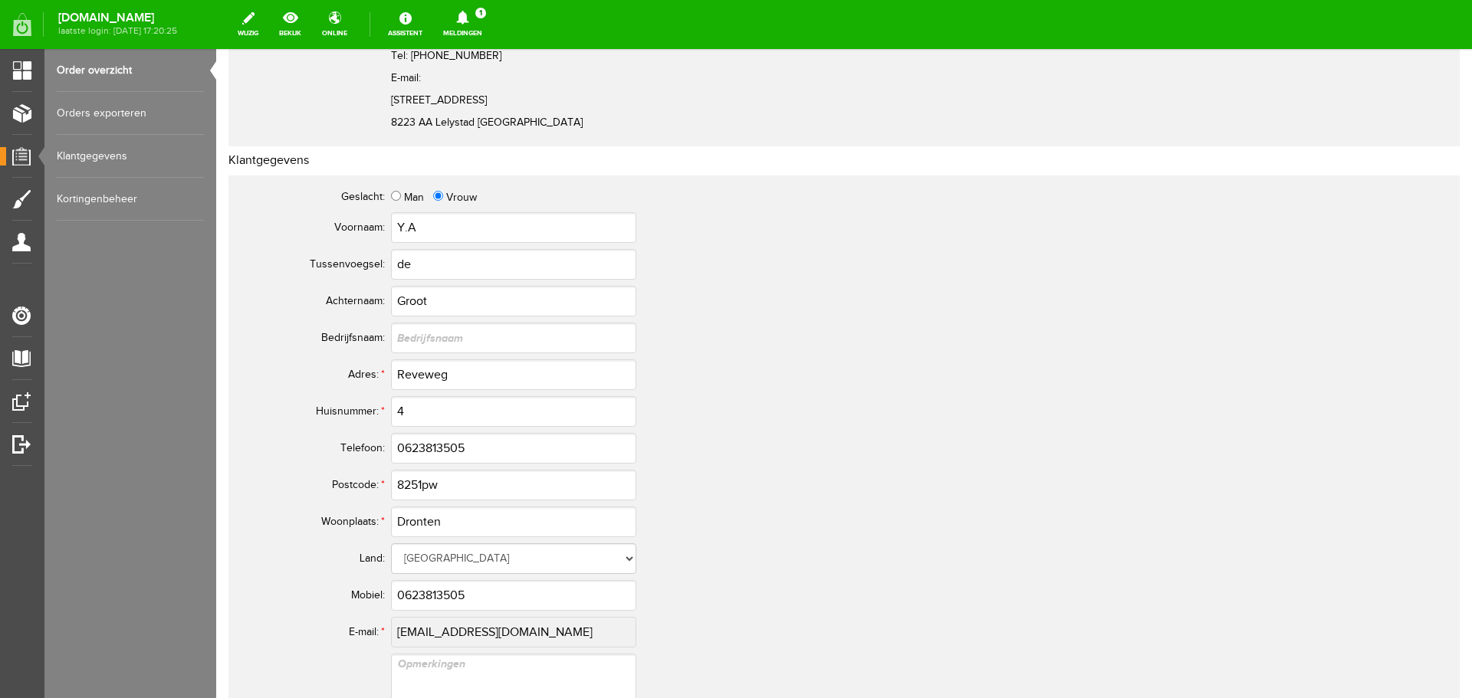
scroll to position [383, 0]
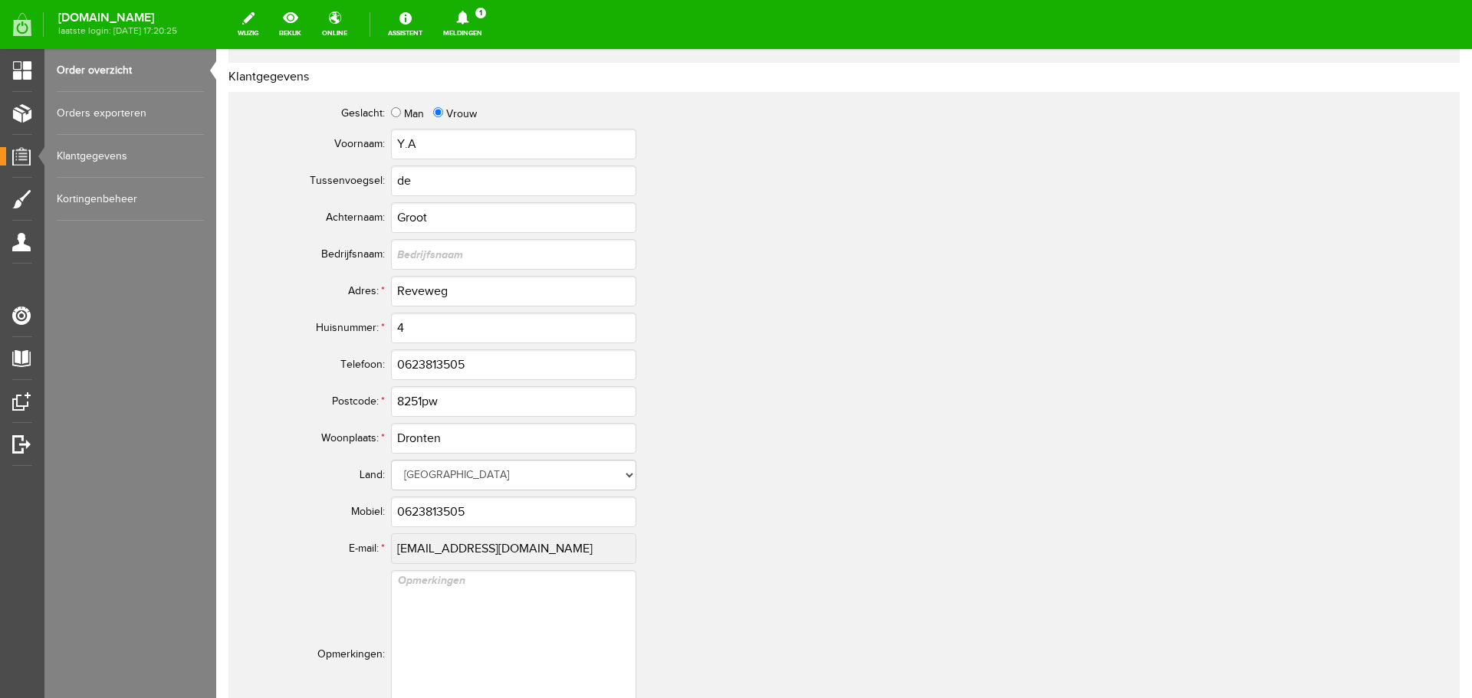
click at [82, 70] on link "Order overzicht" at bounding box center [130, 70] width 147 height 43
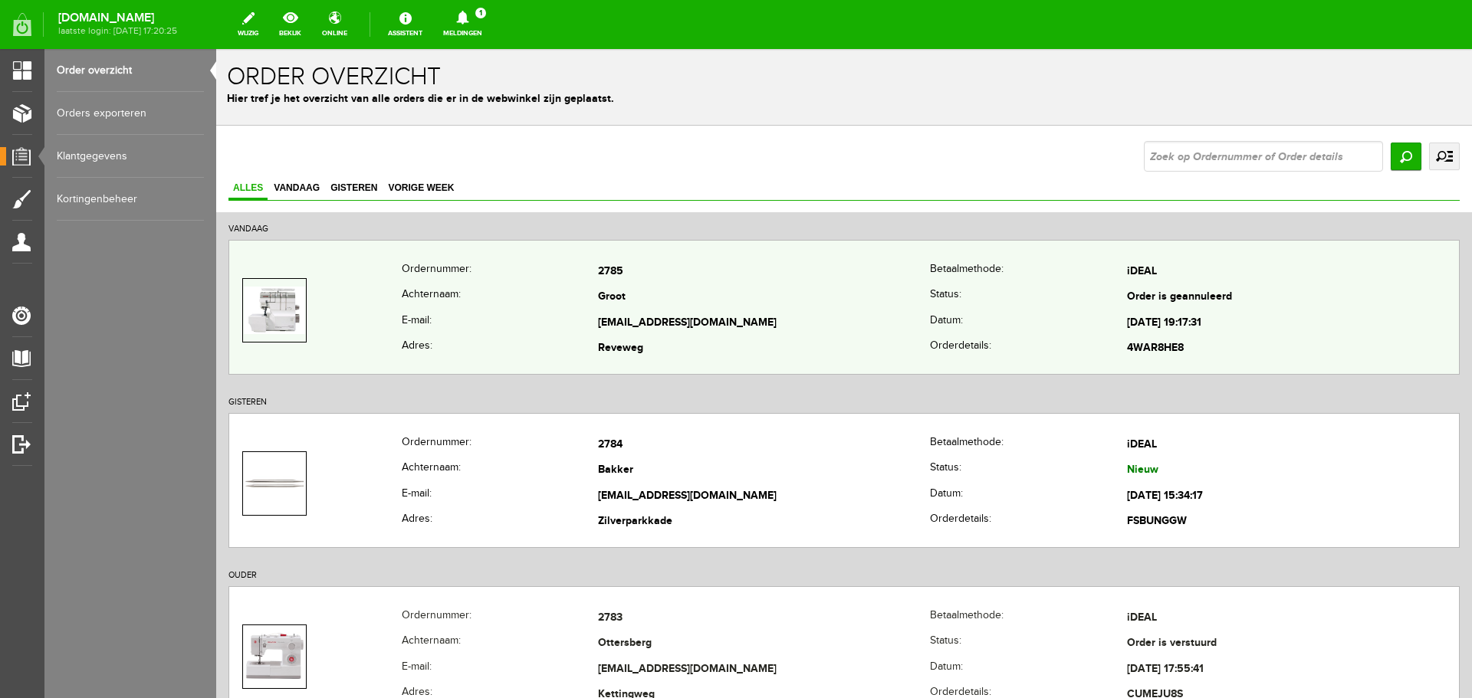
click at [734, 299] on td "Groot" at bounding box center [764, 298] width 332 height 26
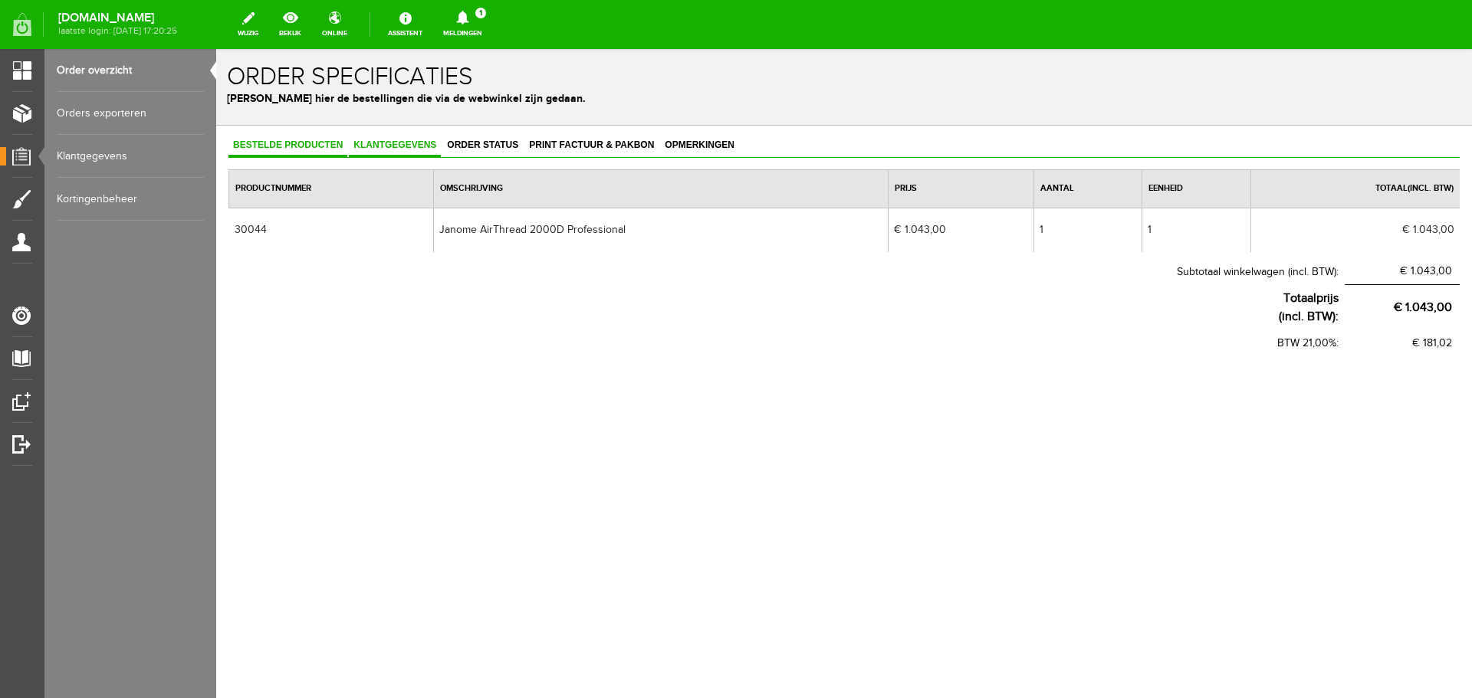
click at [405, 146] on span "Klantgegevens" at bounding box center [395, 145] width 92 height 11
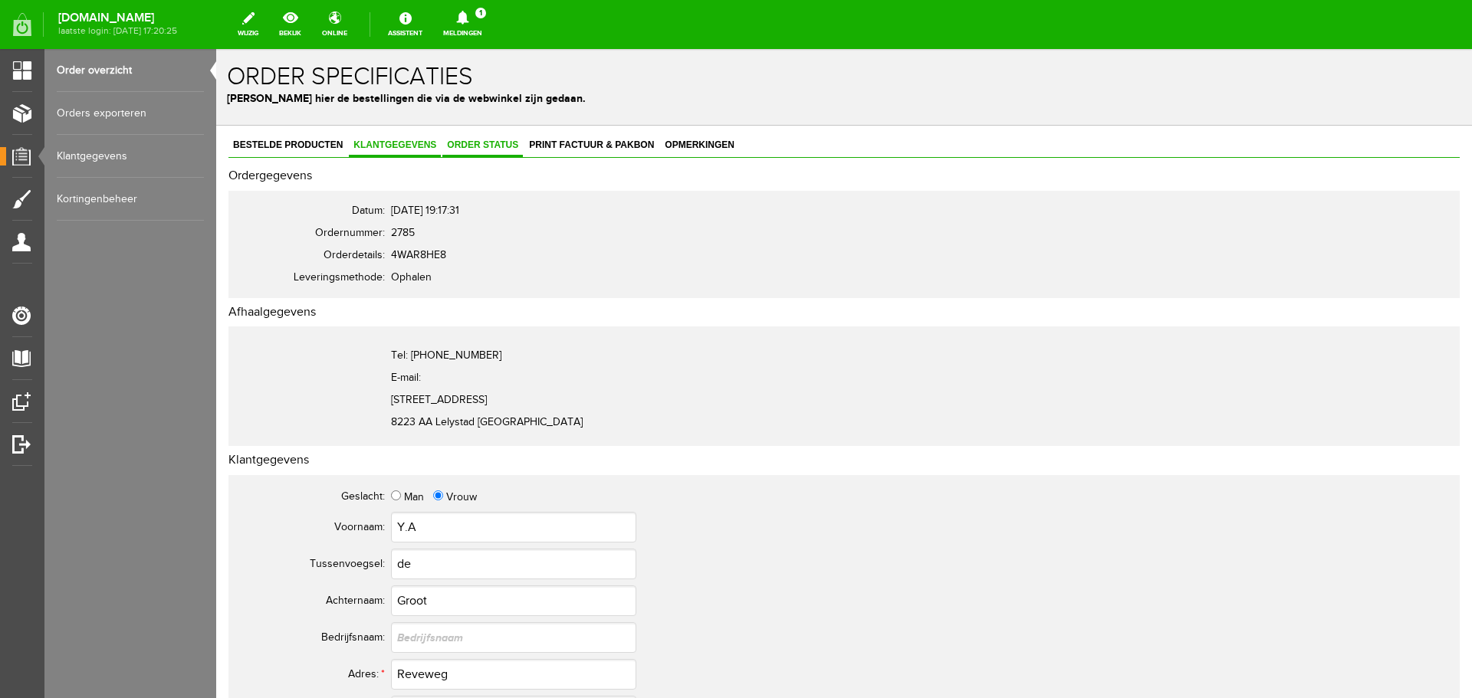
click at [471, 146] on span "Order status" at bounding box center [482, 145] width 80 height 11
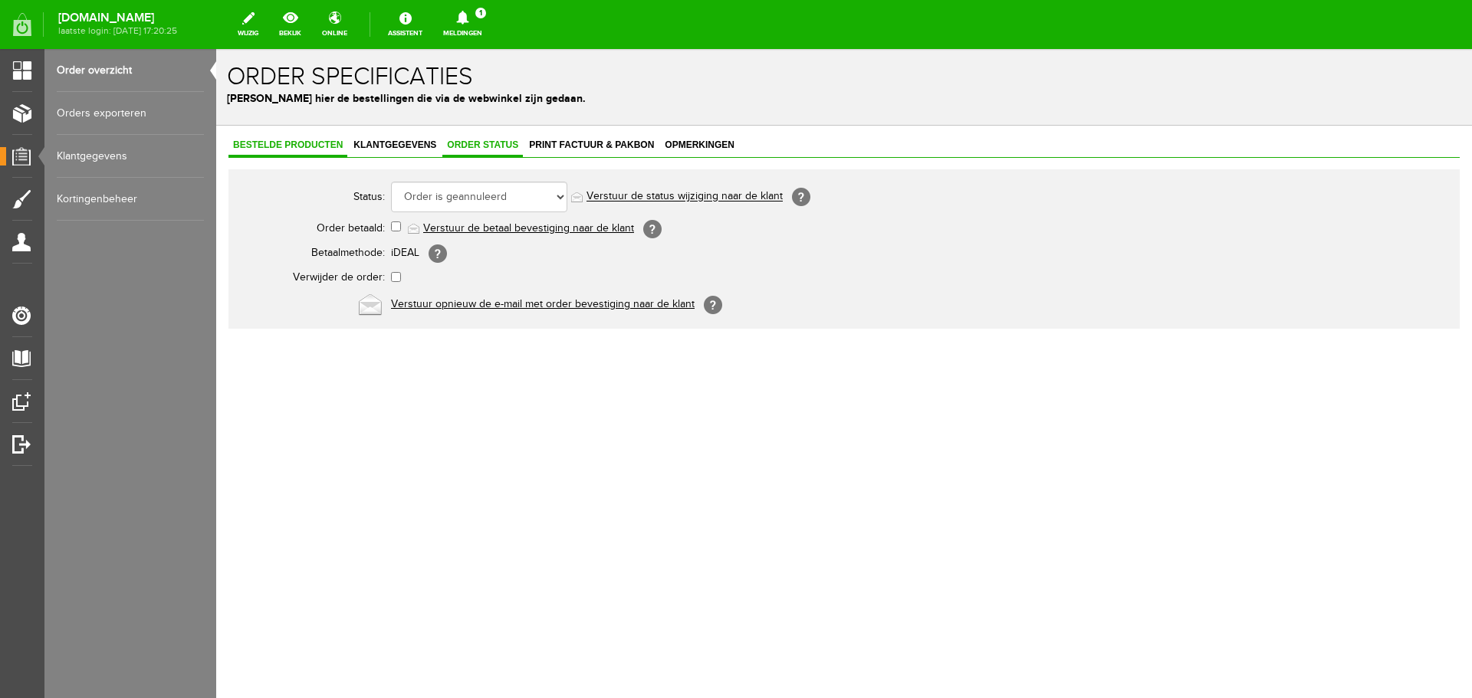
click at [281, 143] on span "Bestelde producten" at bounding box center [287, 145] width 119 height 11
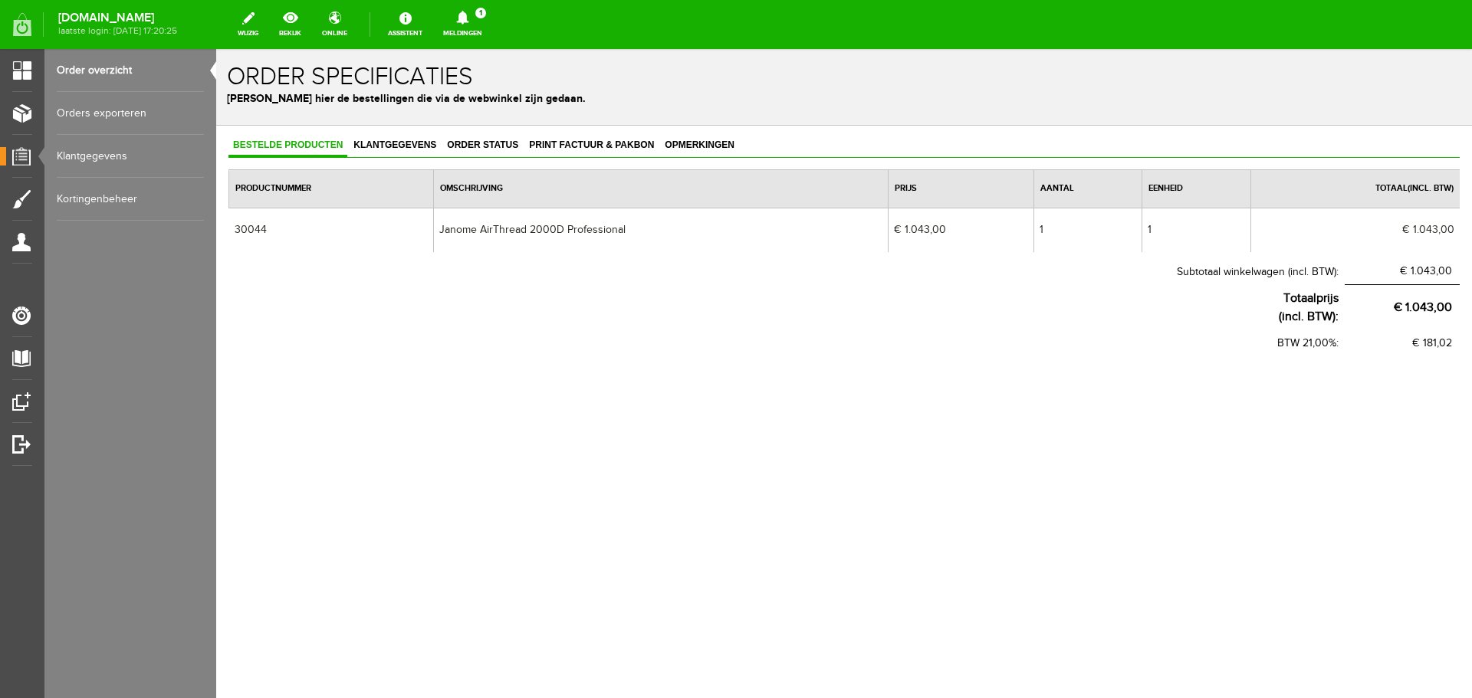
click at [77, 61] on link "Order overzicht" at bounding box center [130, 70] width 147 height 43
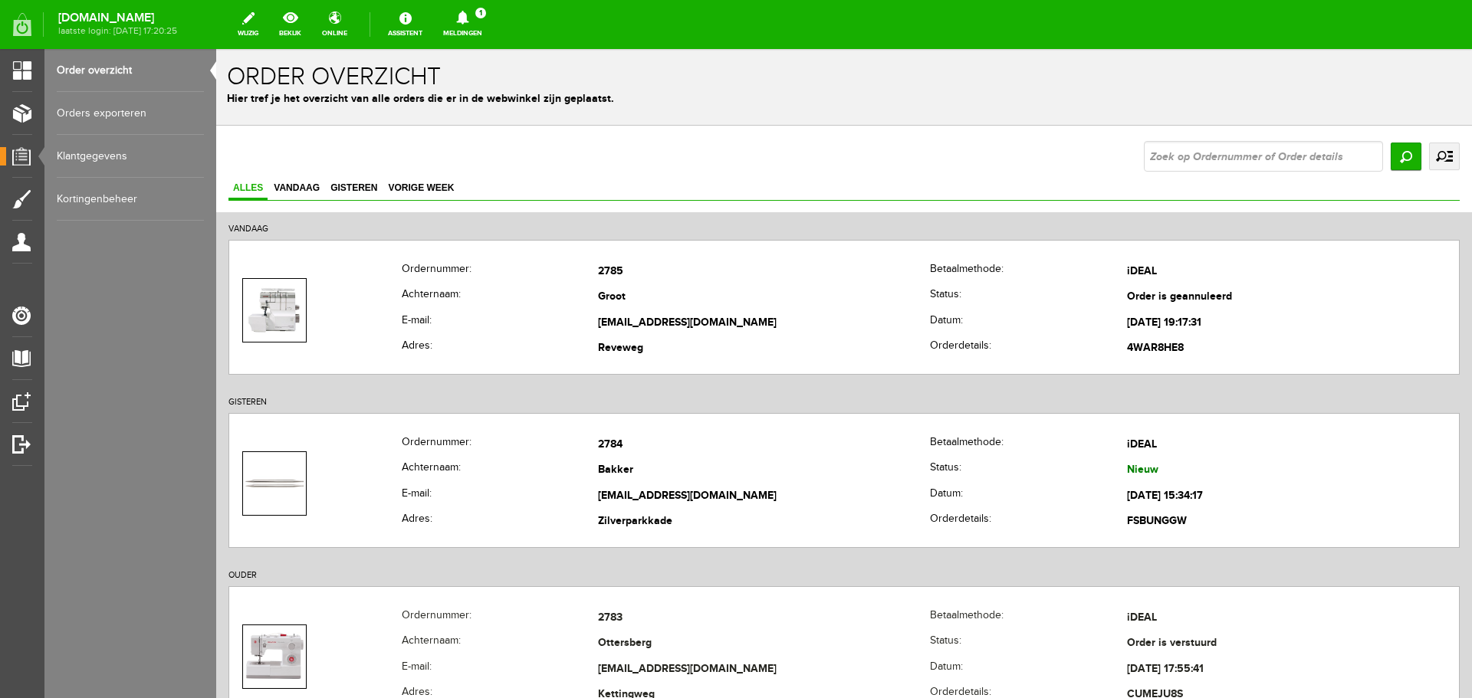
click at [105, 110] on link "Orders exporteren" at bounding box center [130, 113] width 147 height 43
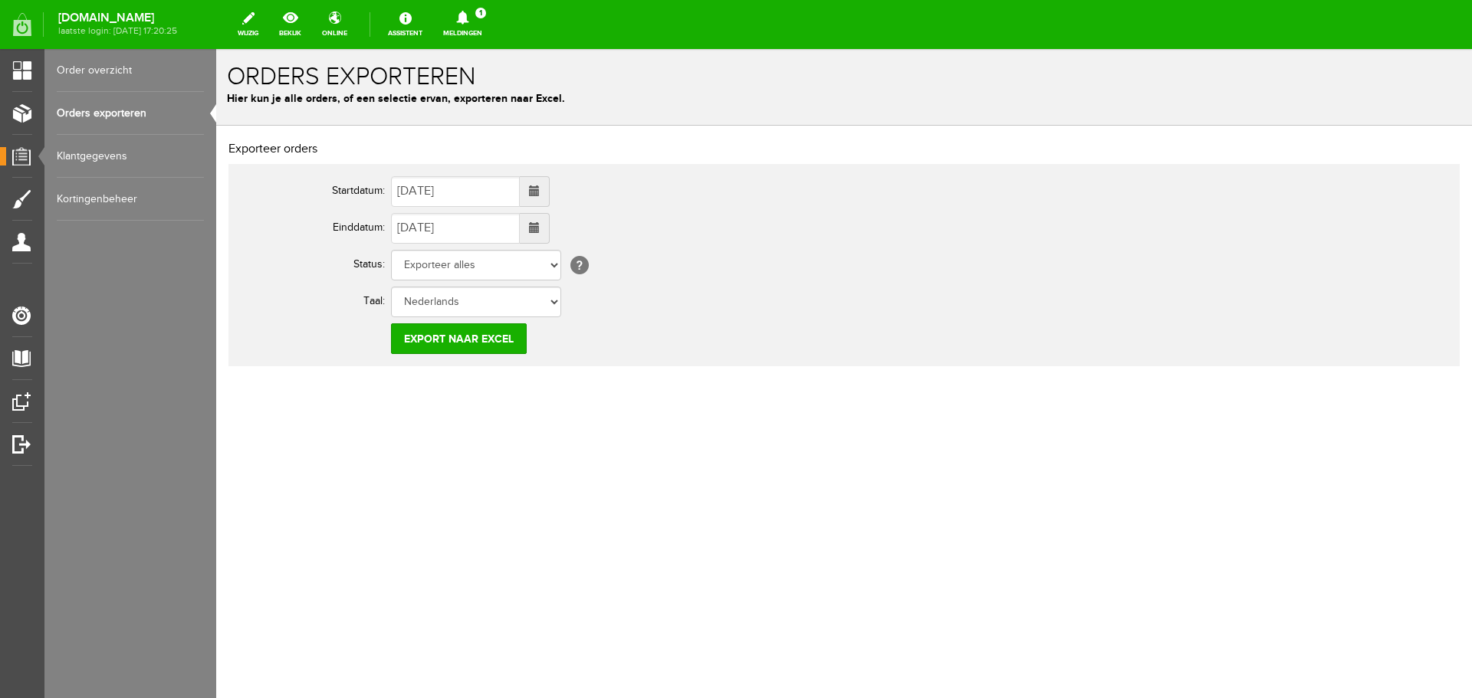
click at [106, 67] on link "Order overzicht" at bounding box center [130, 70] width 147 height 43
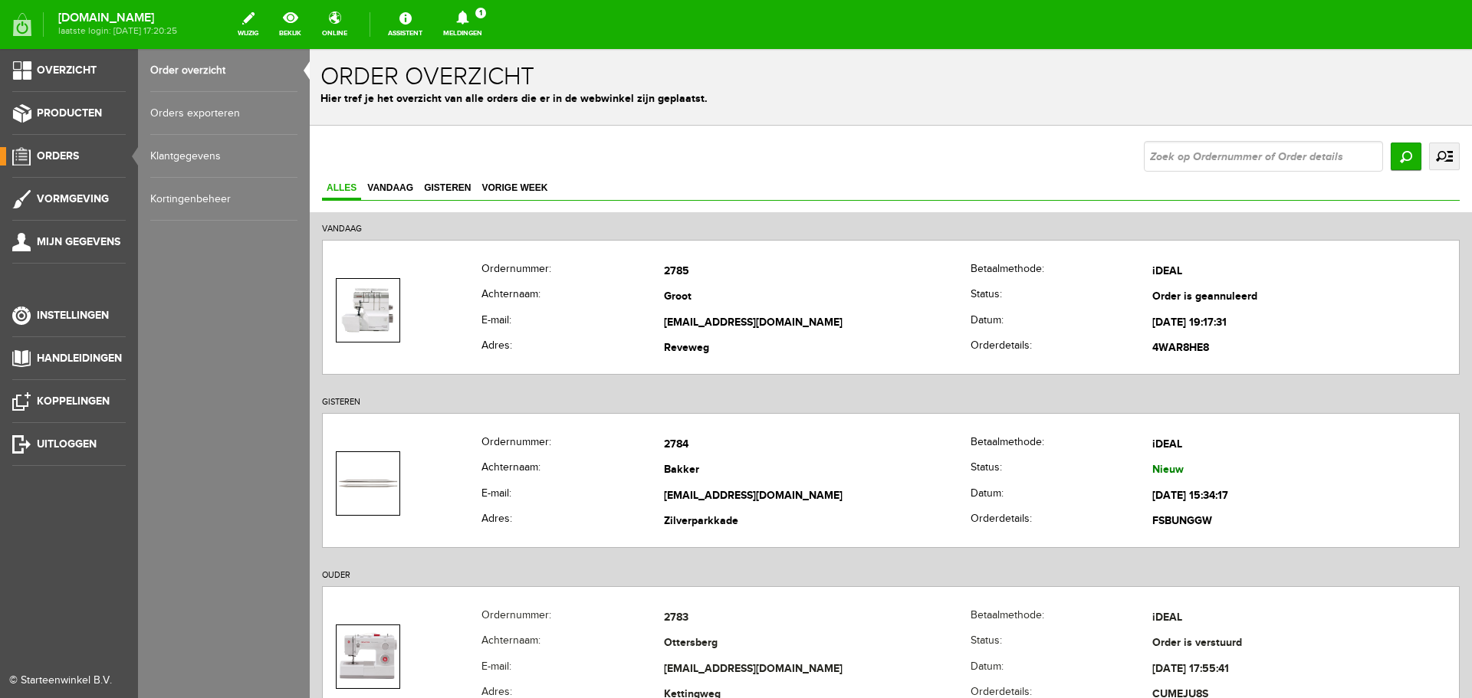
click at [66, 151] on span "Orders" at bounding box center [58, 155] width 42 height 13
click at [161, 64] on link "Order overzicht" at bounding box center [223, 70] width 147 height 43
click at [53, 110] on span "Producten" at bounding box center [69, 113] width 65 height 13
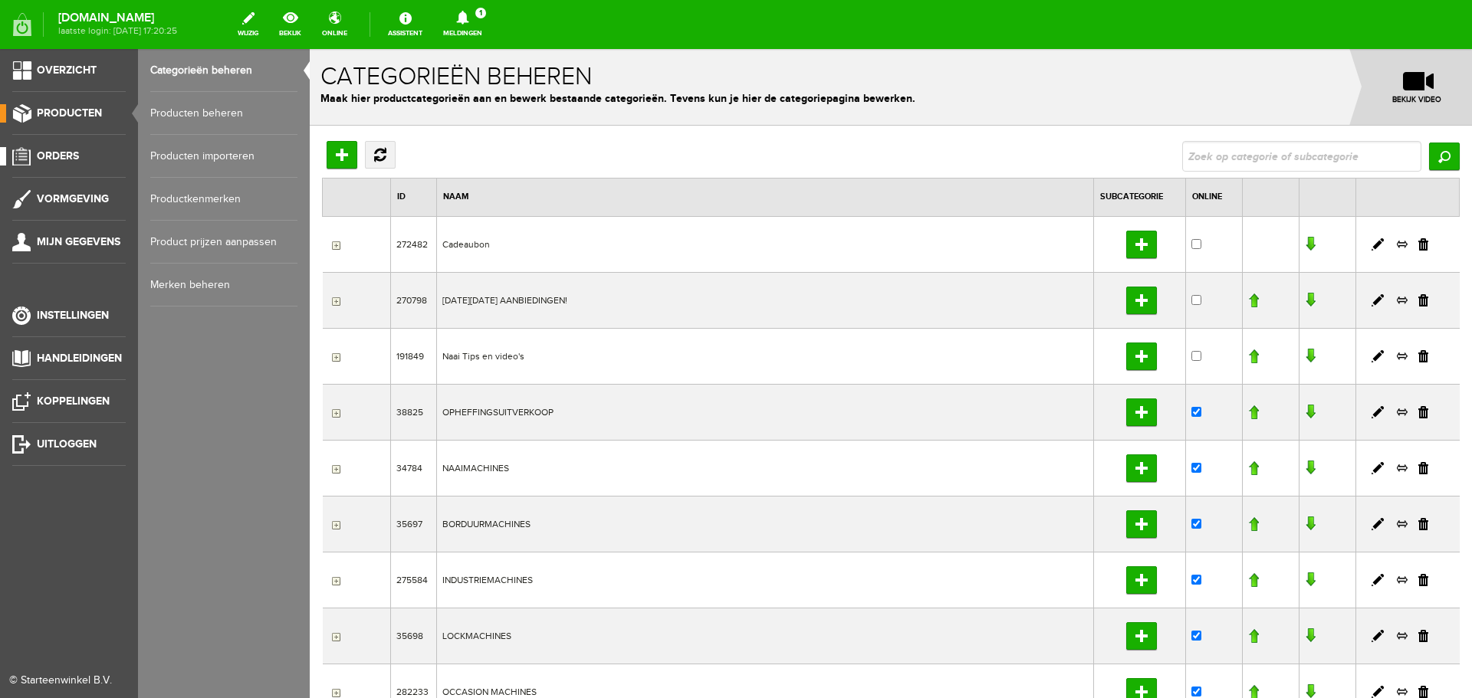
click at [57, 151] on span "Orders" at bounding box center [58, 155] width 42 height 13
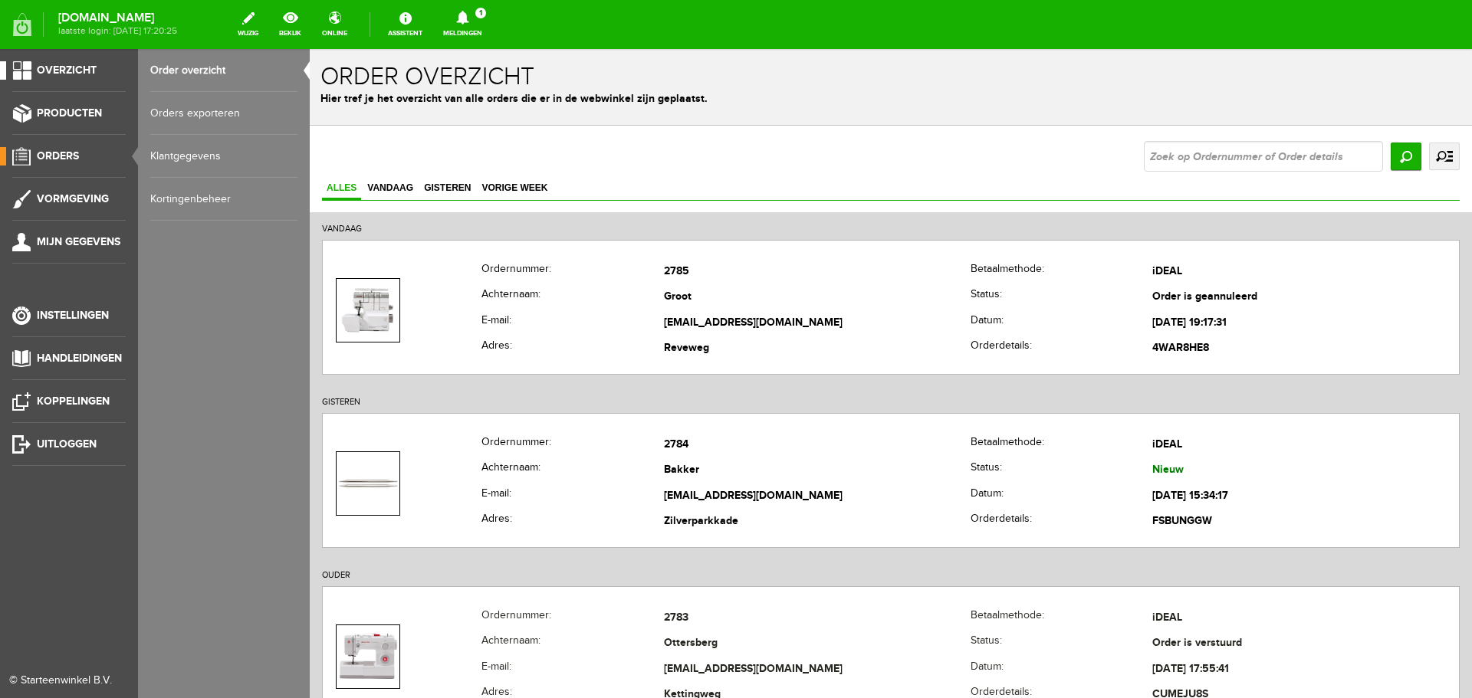
click at [74, 69] on span "Overzicht" at bounding box center [67, 70] width 60 height 13
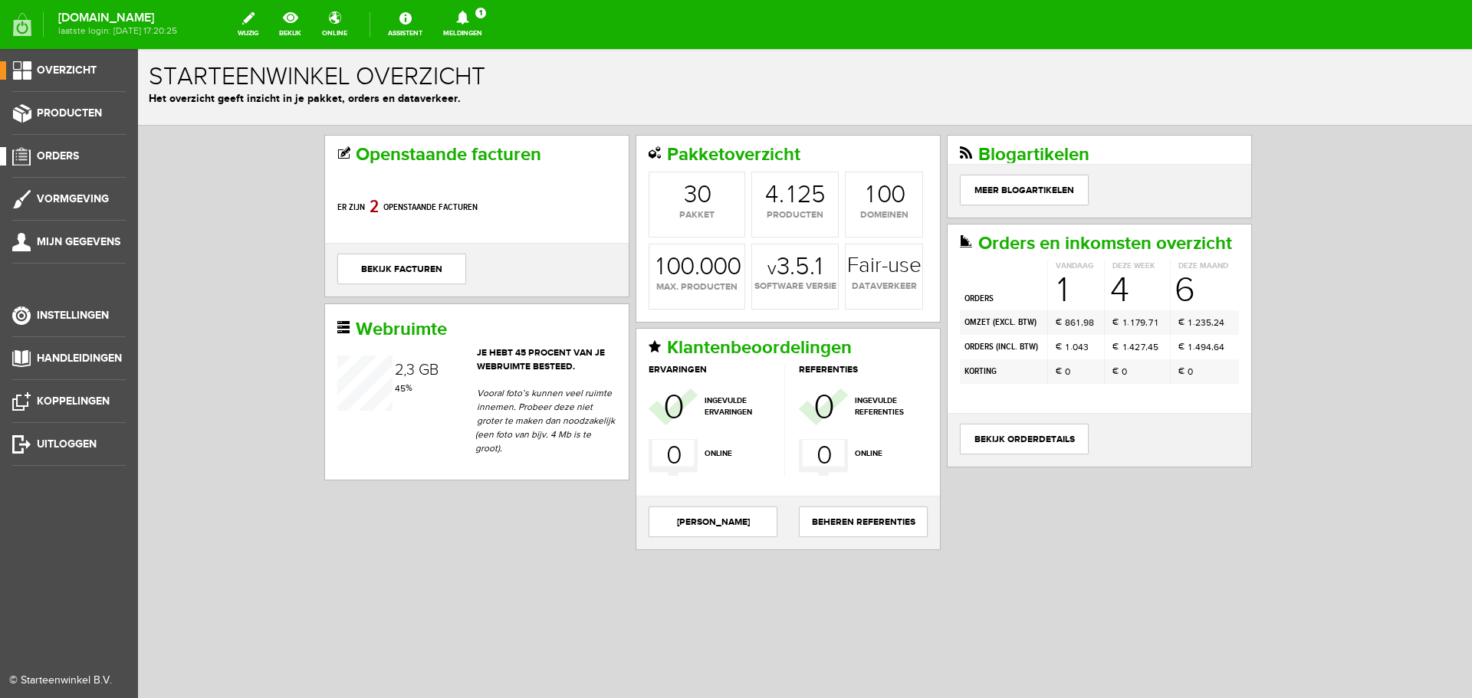
click at [53, 154] on span "Orders" at bounding box center [58, 155] width 42 height 13
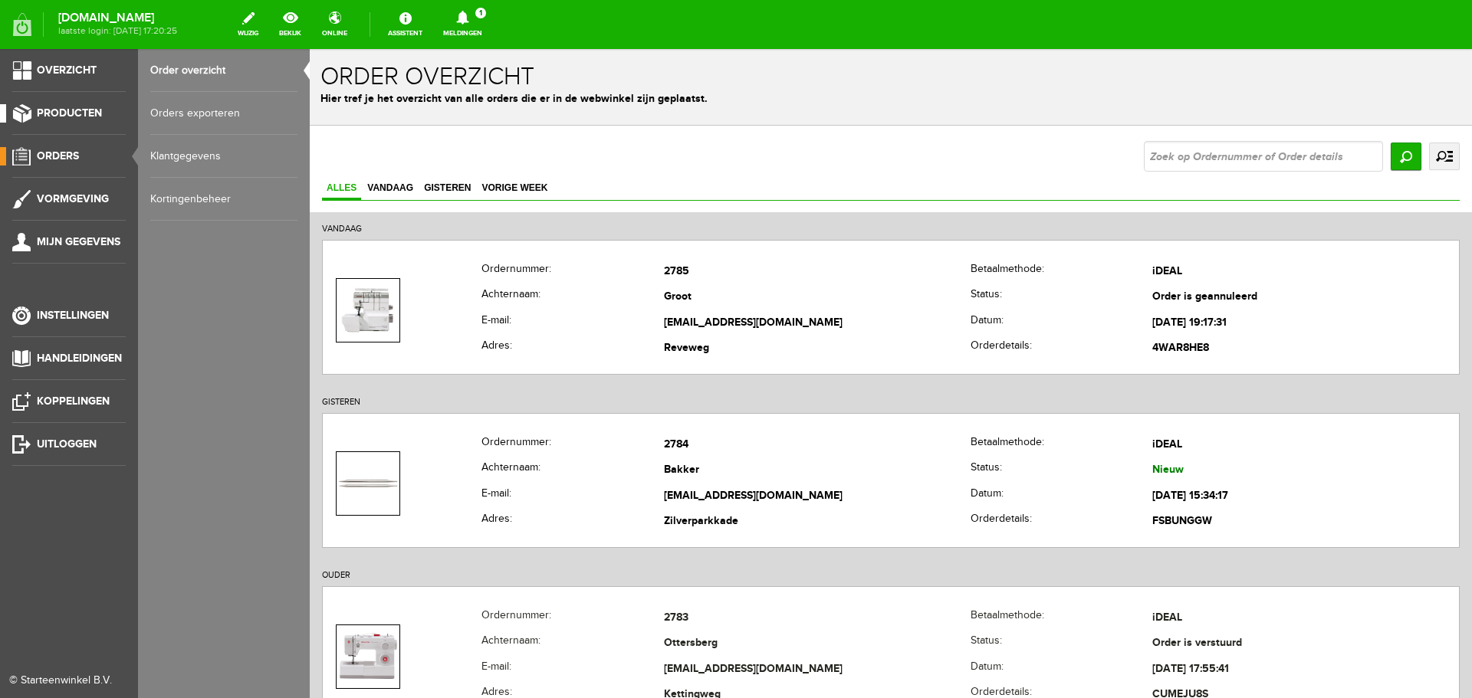
click at [63, 113] on span "Producten" at bounding box center [69, 113] width 65 height 13
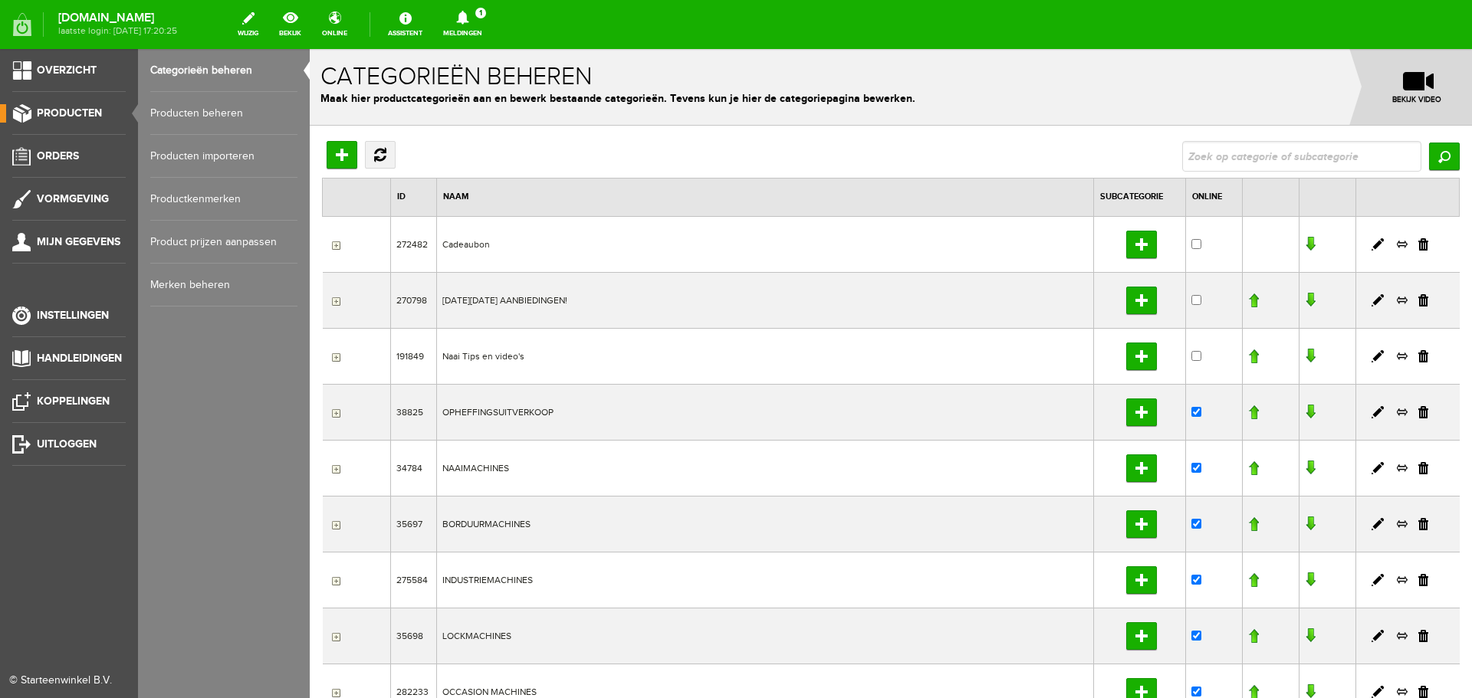
click at [182, 113] on link "Producten beheren" at bounding box center [223, 113] width 147 height 43
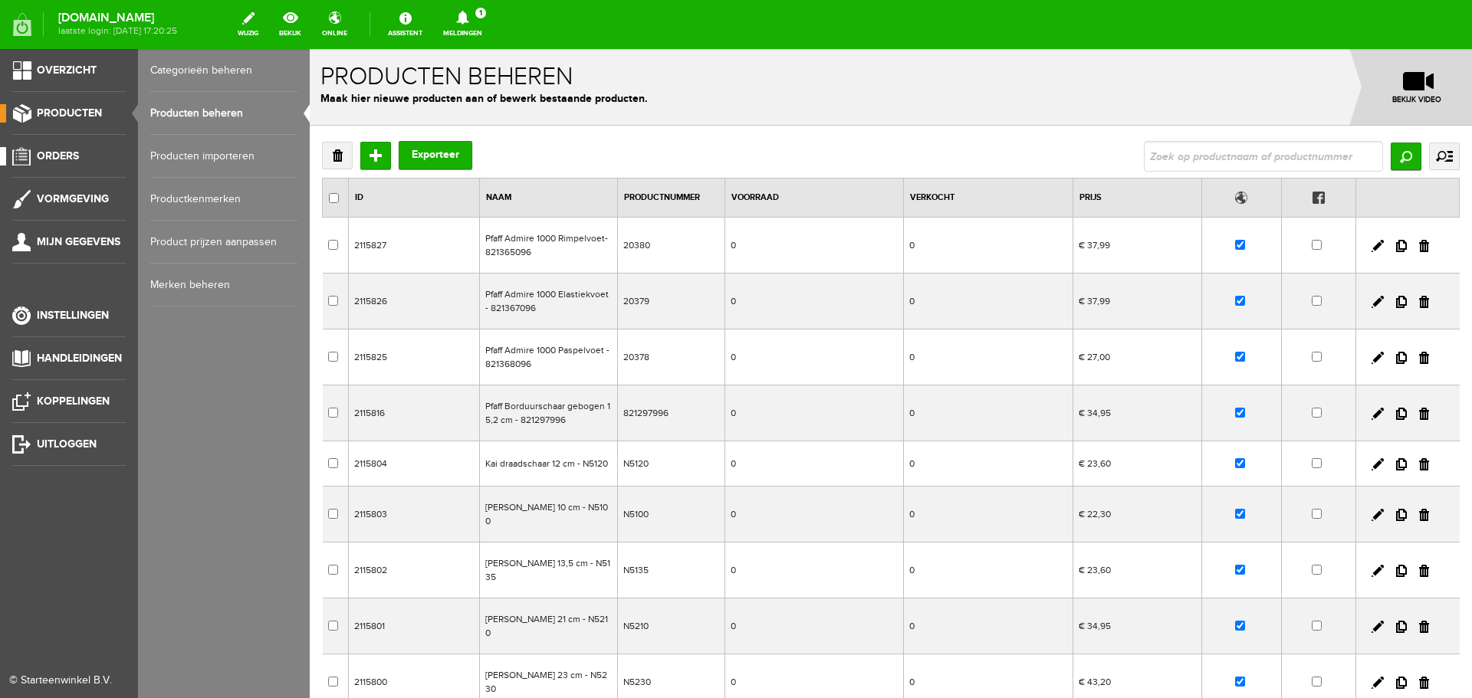
click at [64, 153] on span "Orders" at bounding box center [58, 155] width 42 height 13
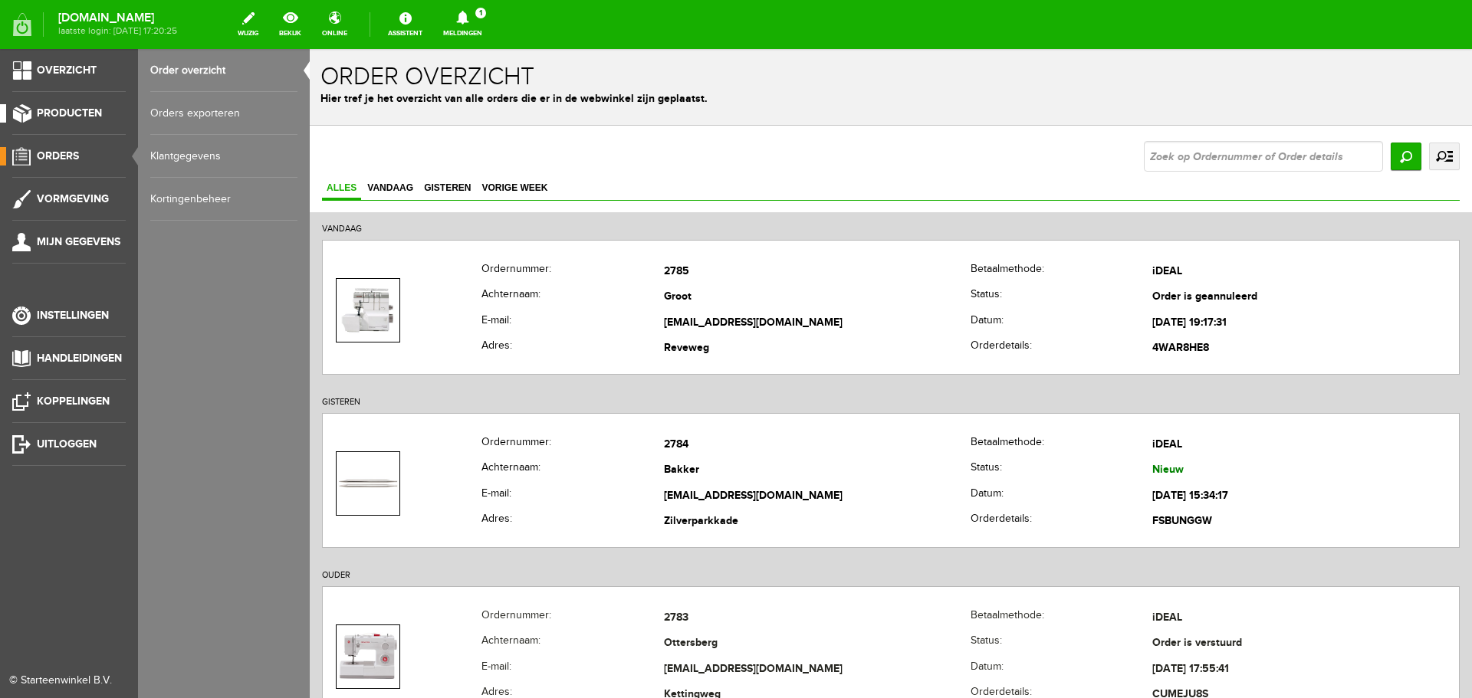
click at [68, 113] on span "Producten" at bounding box center [69, 113] width 65 height 13
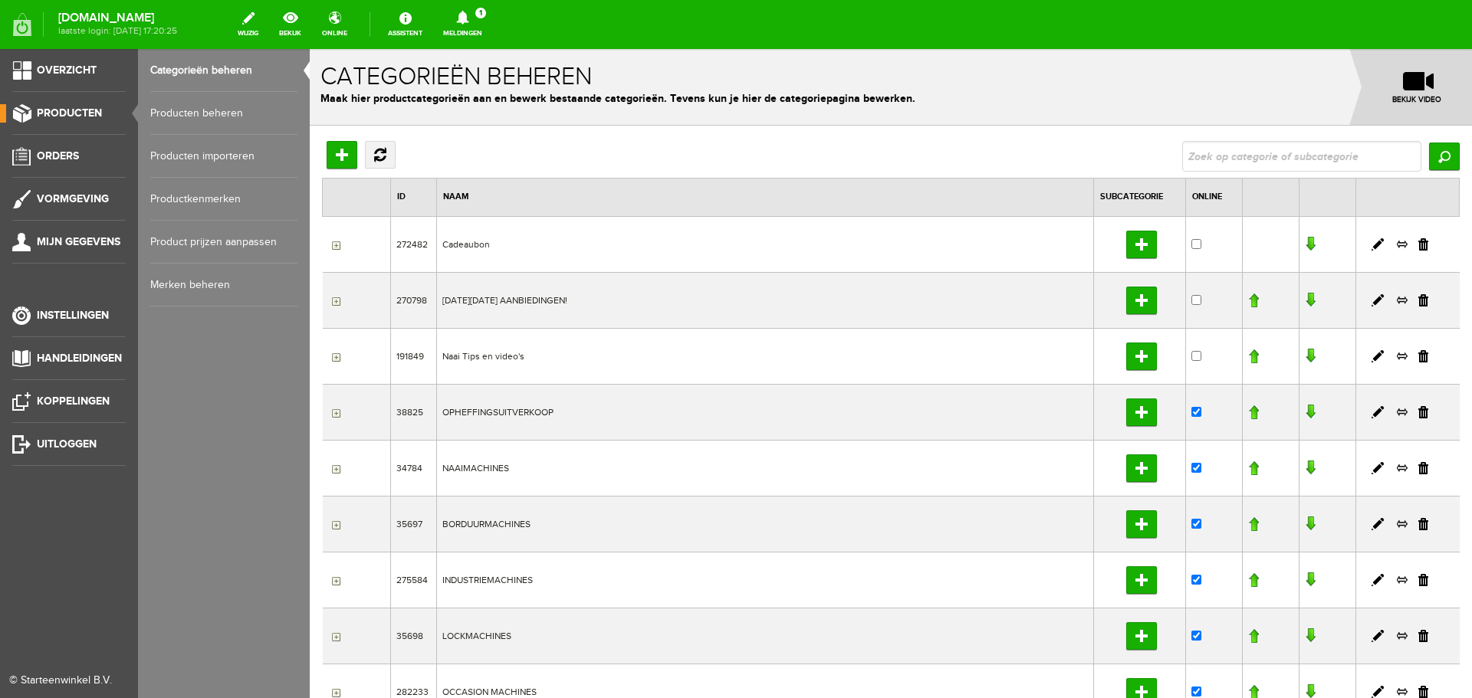
click at [168, 111] on link "Producten beheren" at bounding box center [223, 113] width 147 height 43
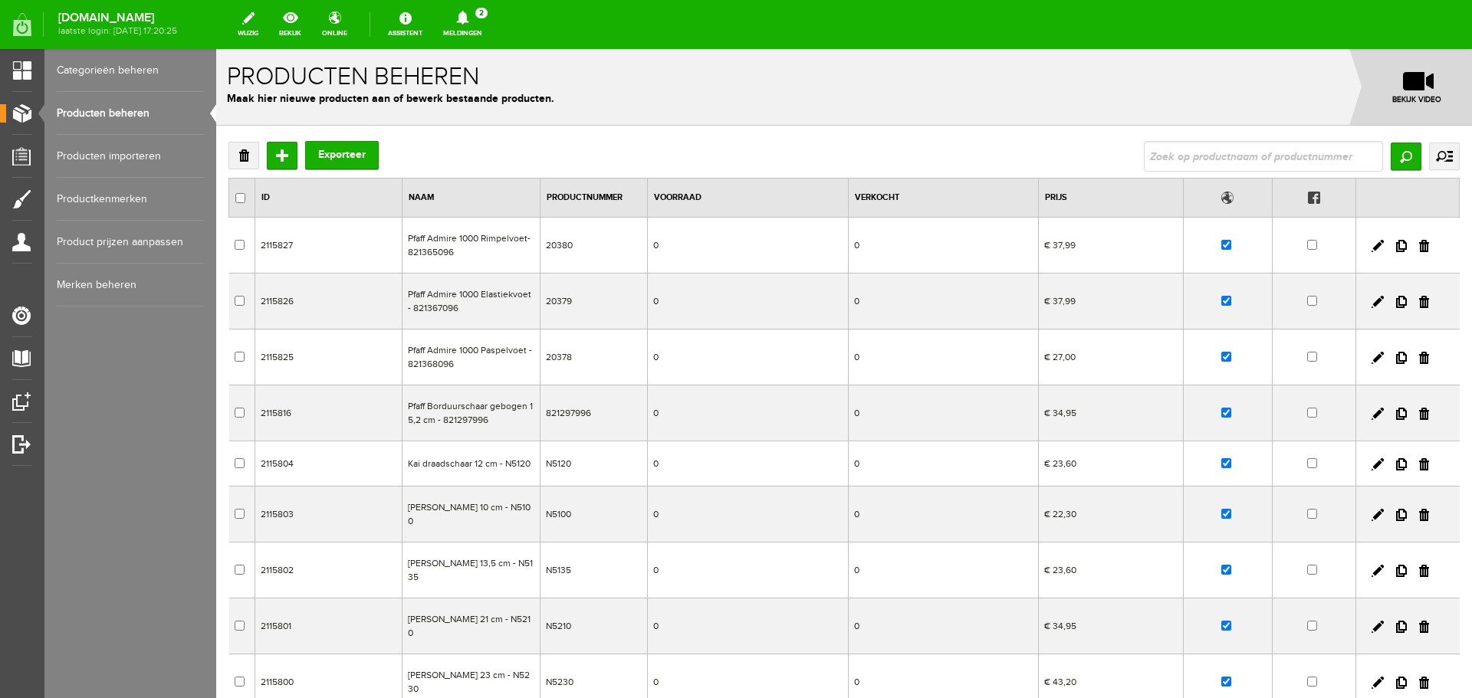
click at [102, 113] on link "Producten beheren" at bounding box center [130, 113] width 147 height 43
click at [468, 21] on icon at bounding box center [462, 18] width 12 height 14
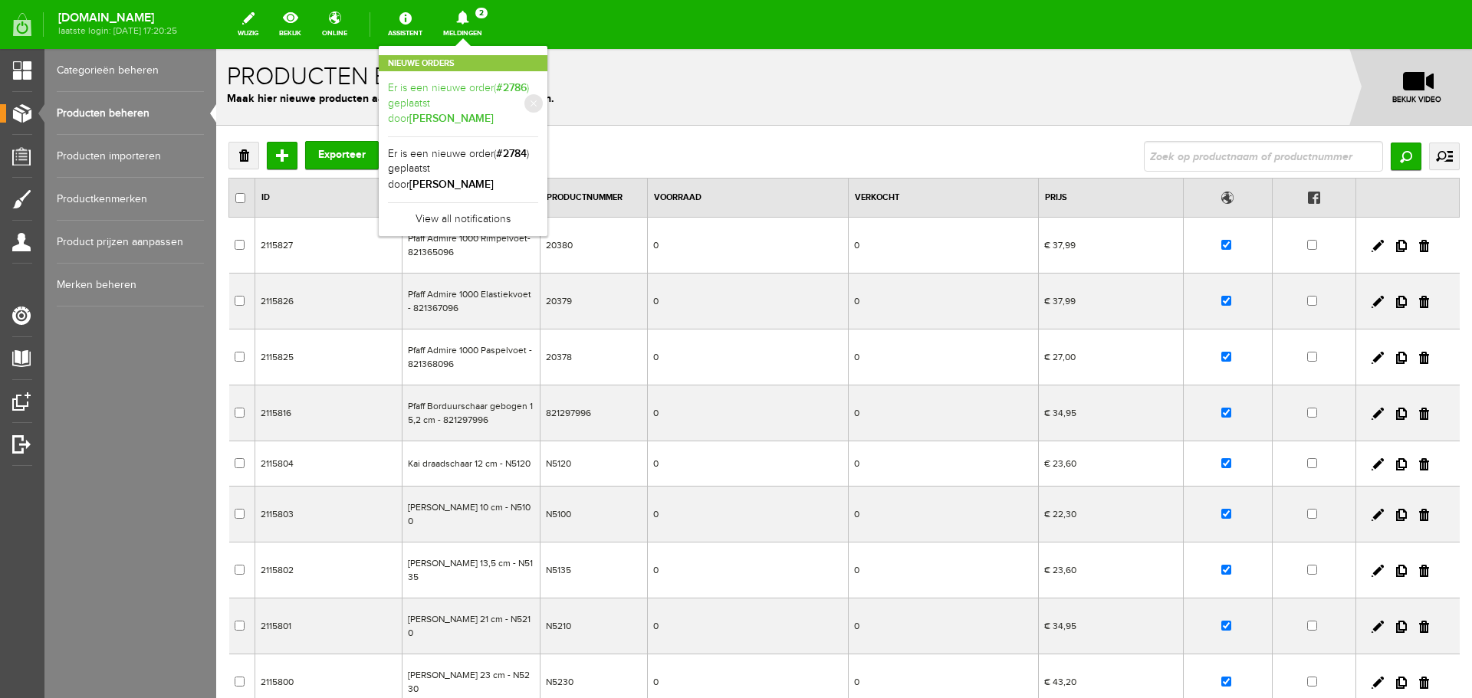
click at [493, 95] on link "Er is een nieuwe order( #2786 ) geplaatst door [PERSON_NAME]" at bounding box center [463, 103] width 150 height 47
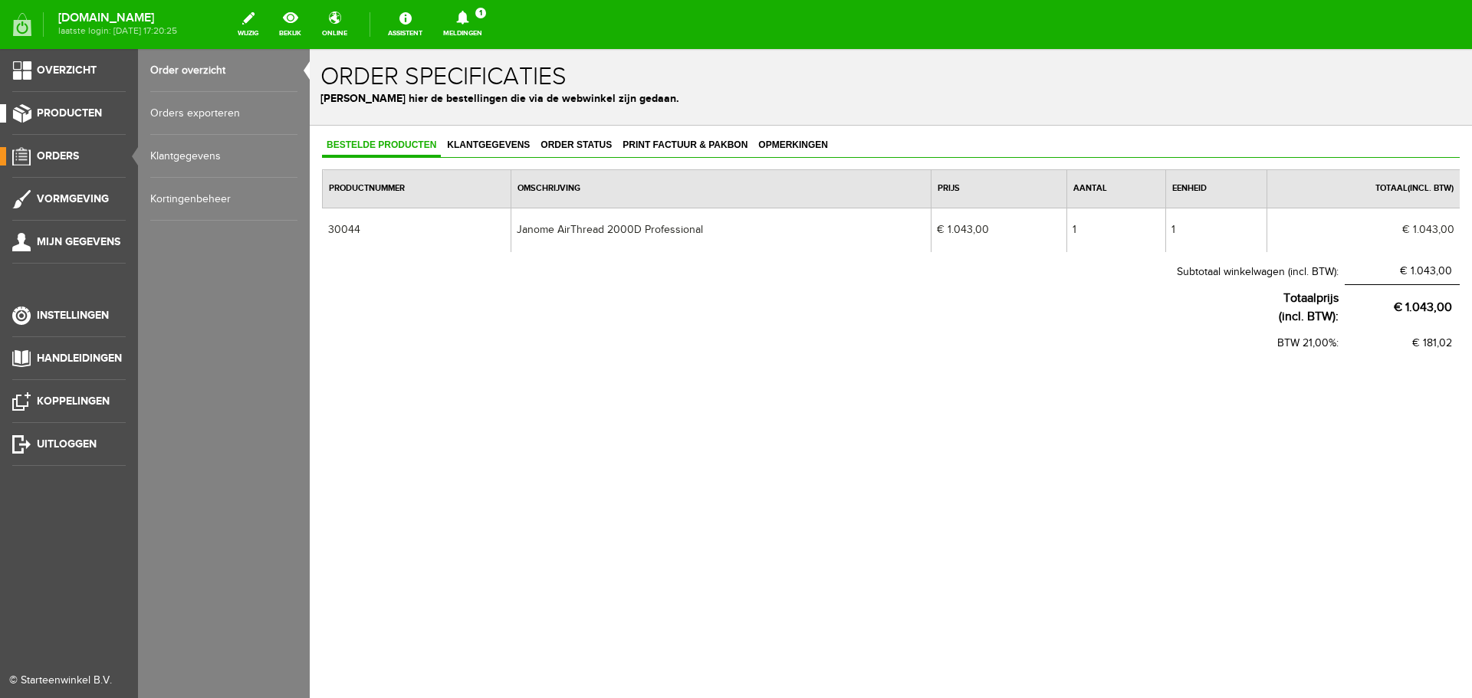
click at [64, 112] on span "Producten" at bounding box center [69, 113] width 65 height 13
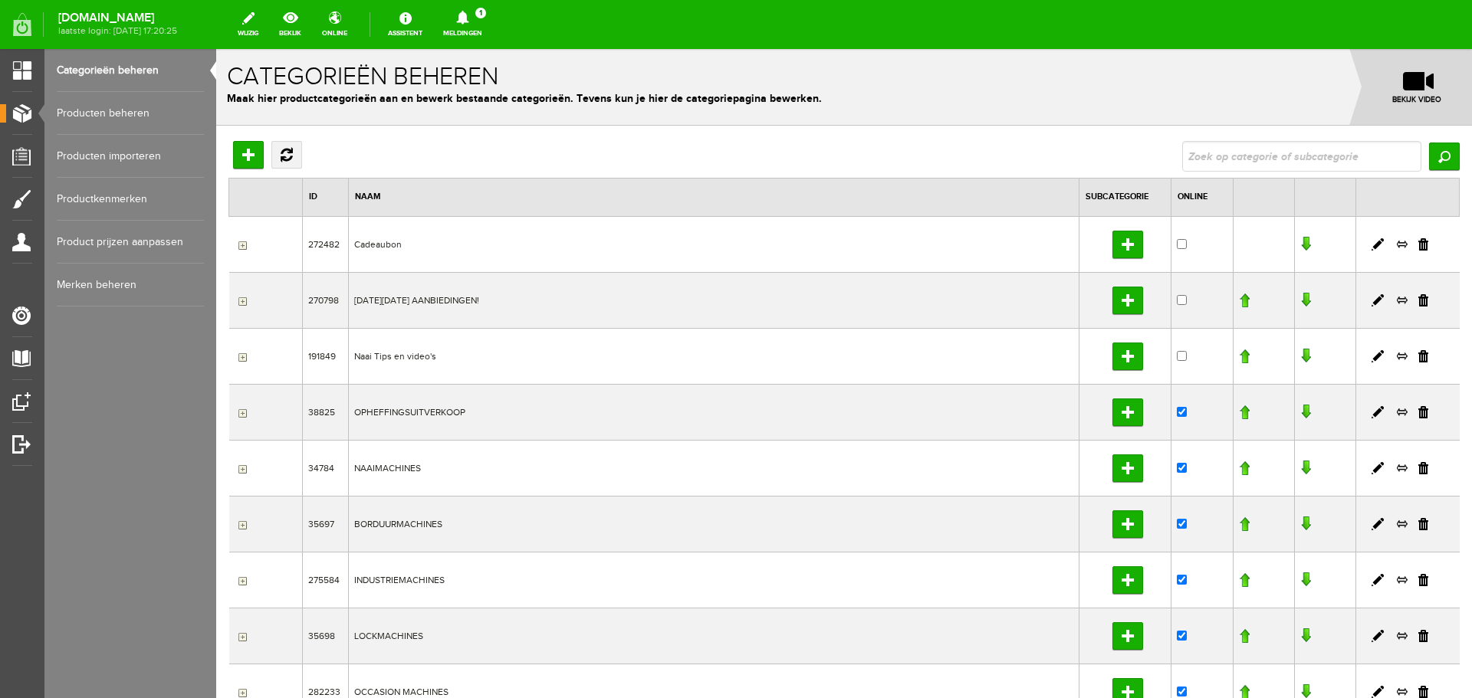
click at [107, 107] on link "Producten beheren" at bounding box center [130, 113] width 147 height 43
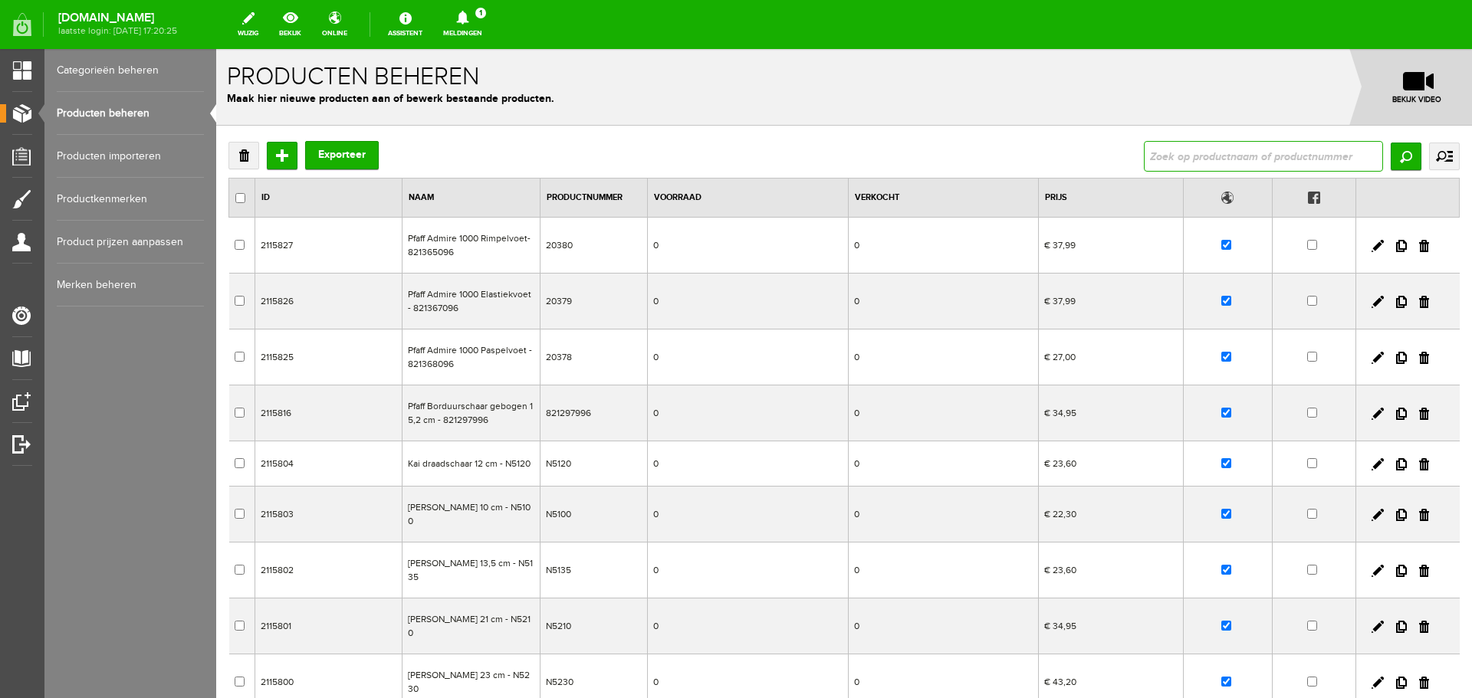
click at [734, 156] on input "text" at bounding box center [1263, 156] width 239 height 31
type input "janome air"
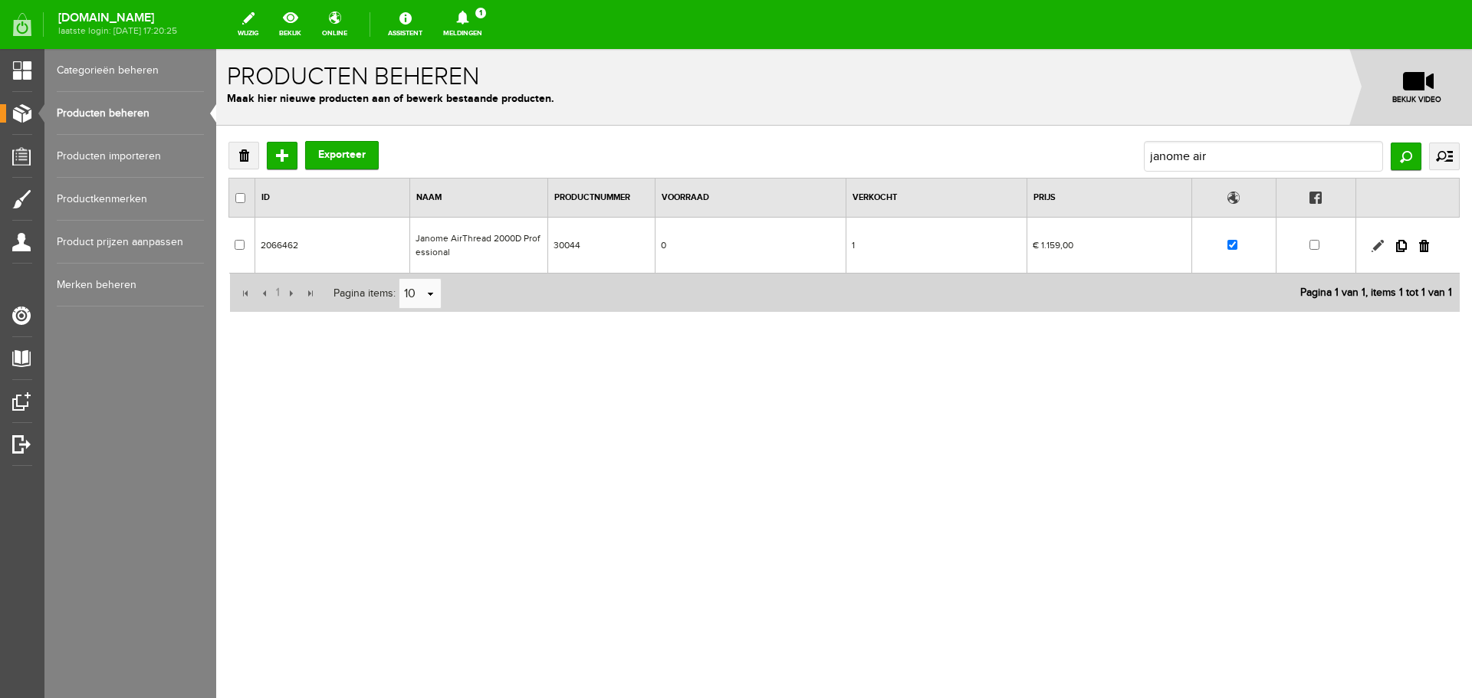
click at [734, 245] on link at bounding box center [1377, 246] width 12 height 12
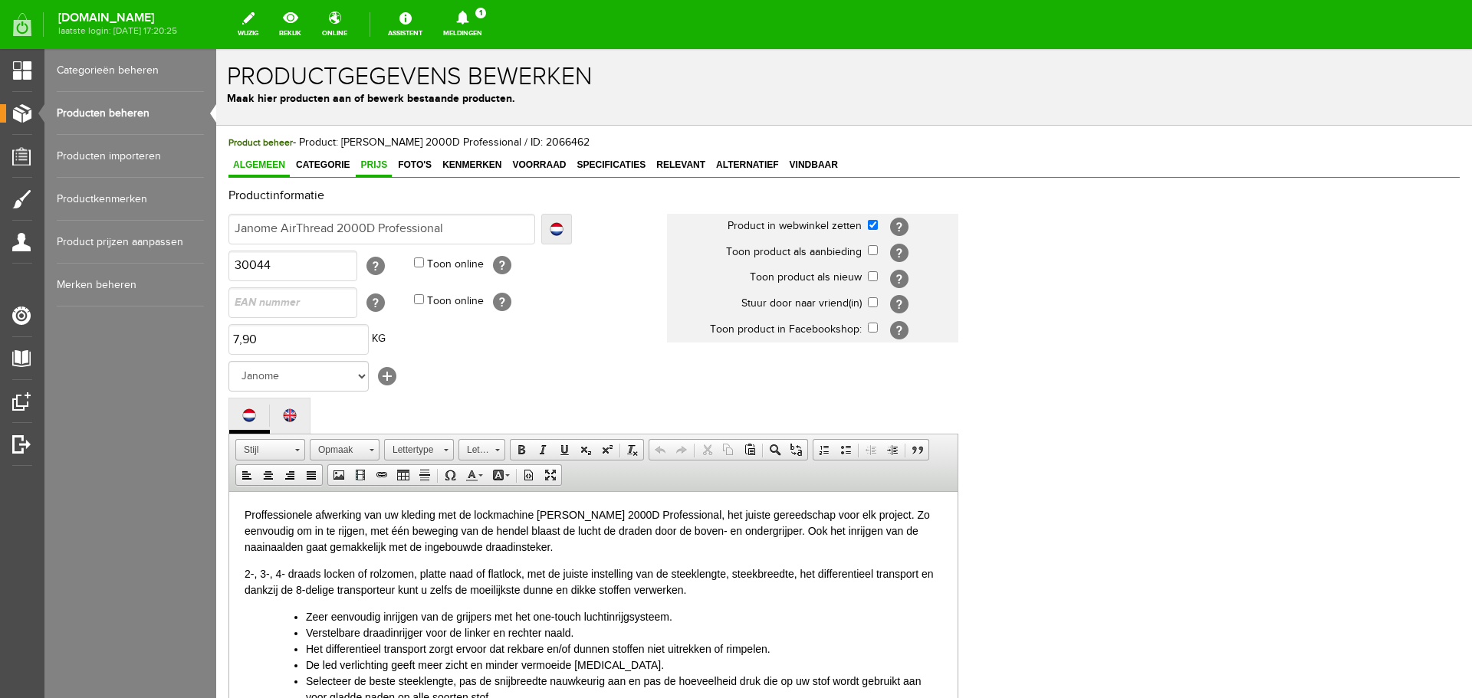
click at [371, 165] on span "Prijs" at bounding box center [374, 164] width 36 height 11
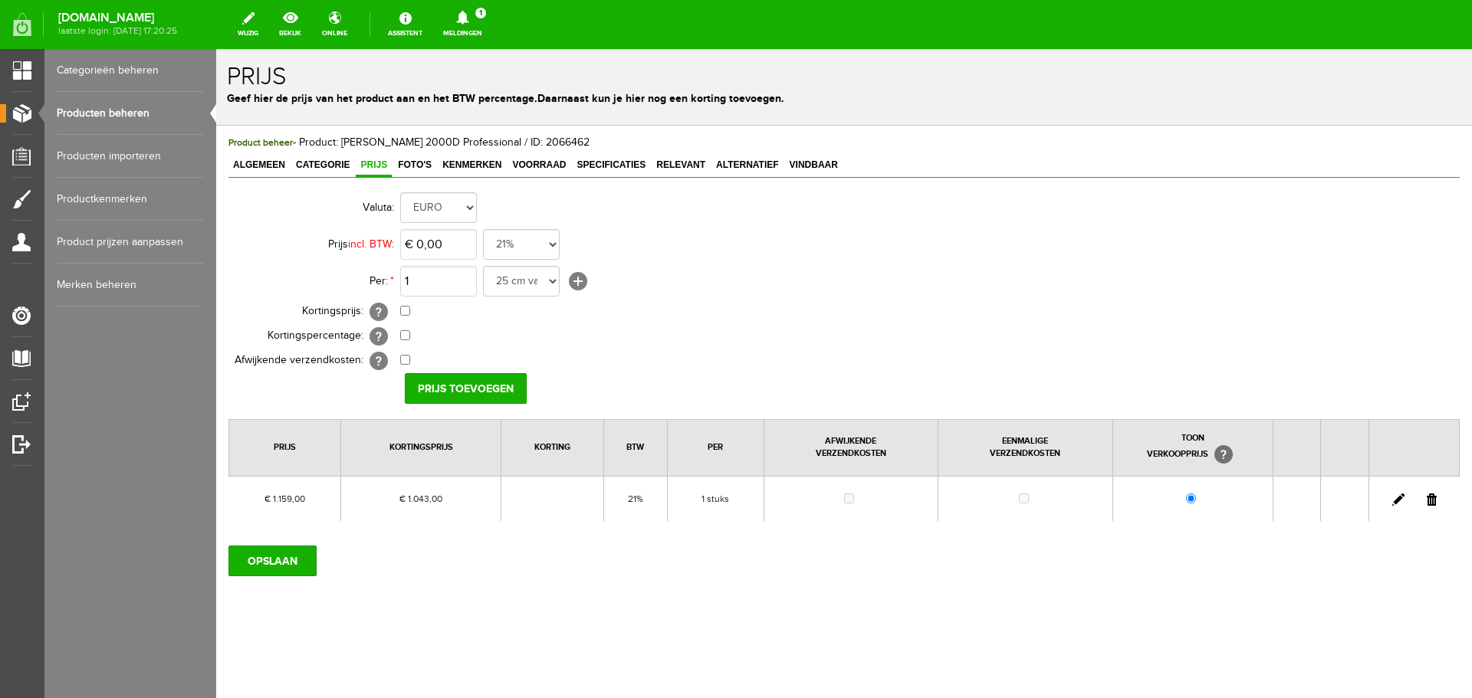
click at [734, 494] on link at bounding box center [1398, 500] width 12 height 12
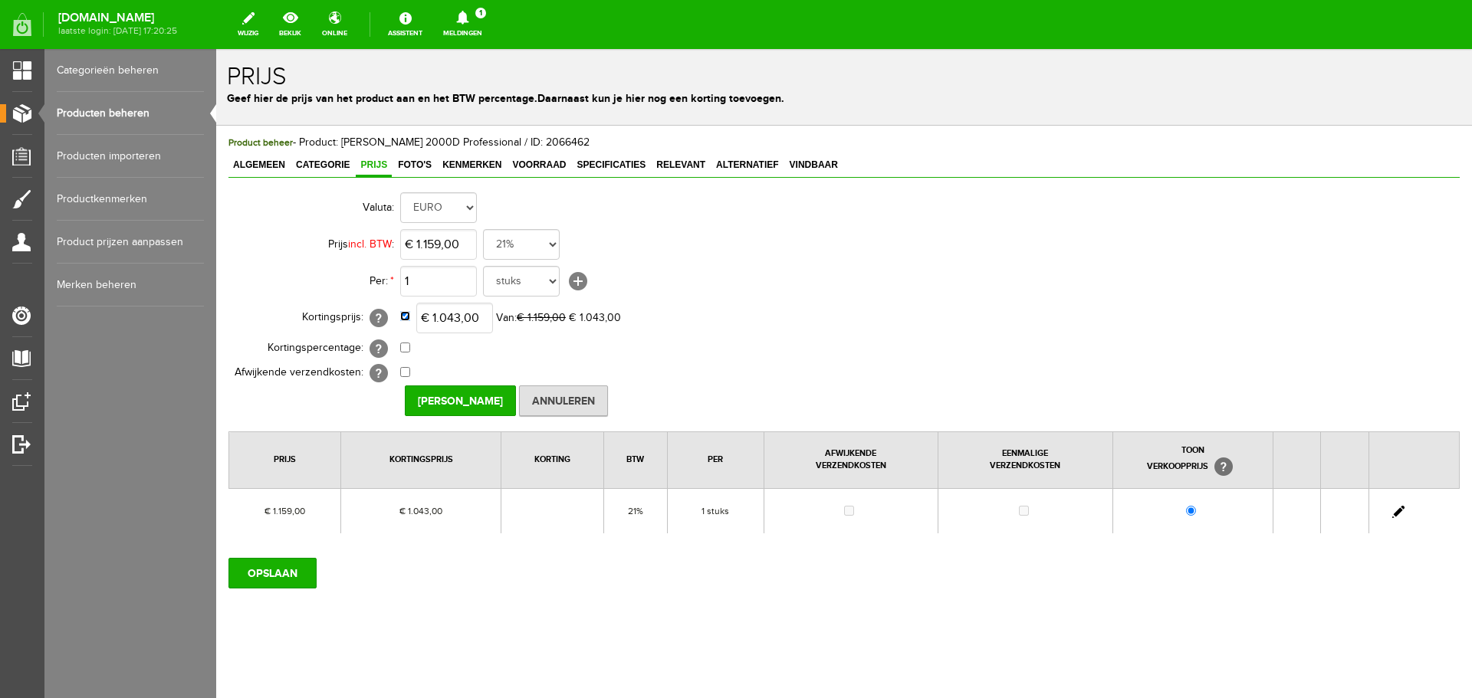
click at [407, 315] on input "checkbox" at bounding box center [405, 316] width 10 height 10
checkbox input "false"
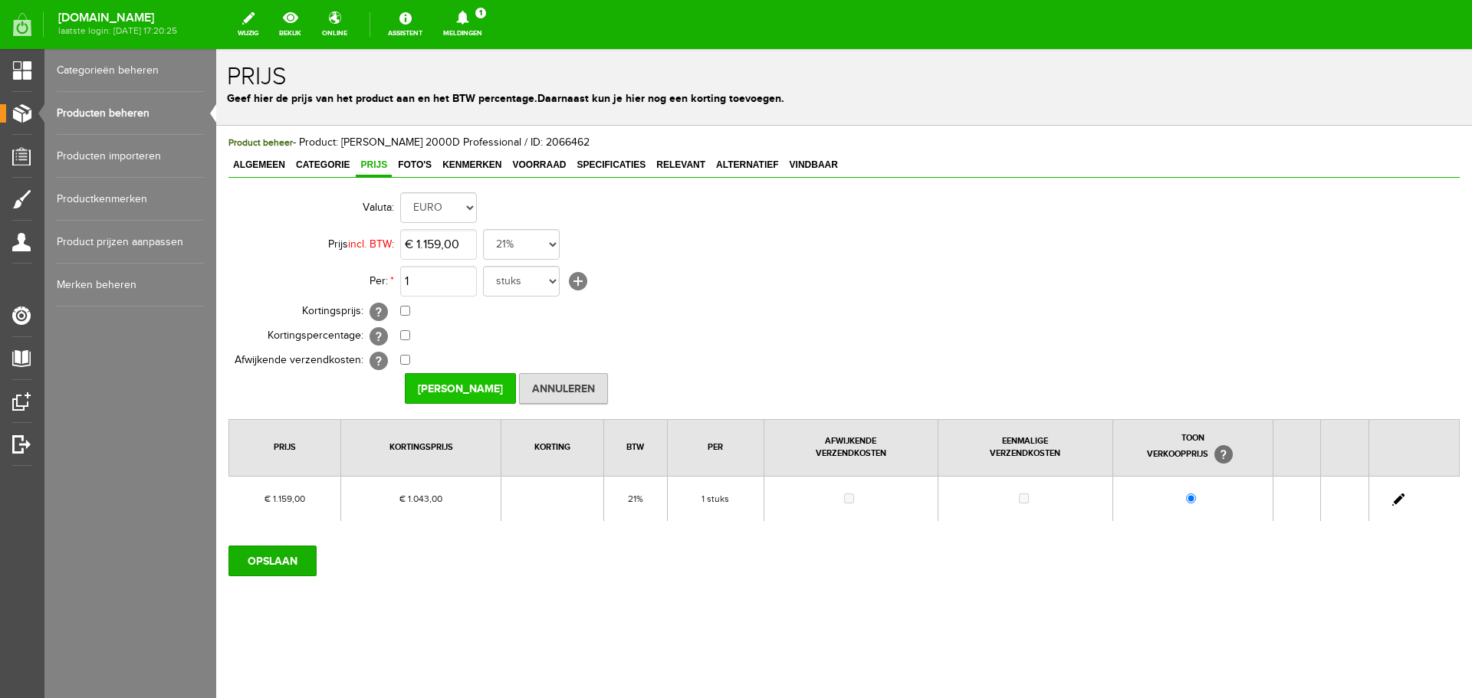
click at [466, 382] on input "[PERSON_NAME]" at bounding box center [460, 388] width 111 height 31
click at [277, 556] on input "OPSLAAN" at bounding box center [272, 561] width 88 height 31
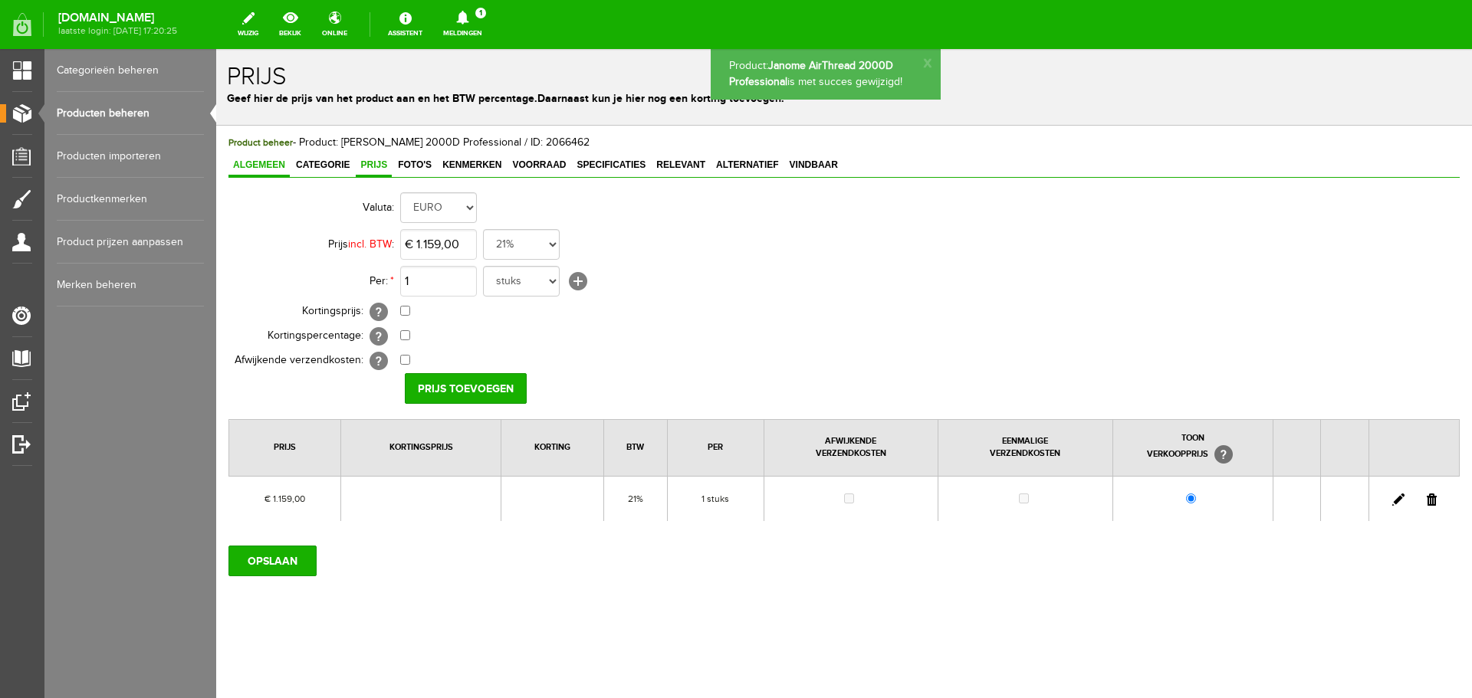
click at [254, 165] on span "Algemeen" at bounding box center [258, 164] width 61 height 11
